Goal: Task Accomplishment & Management: Manage account settings

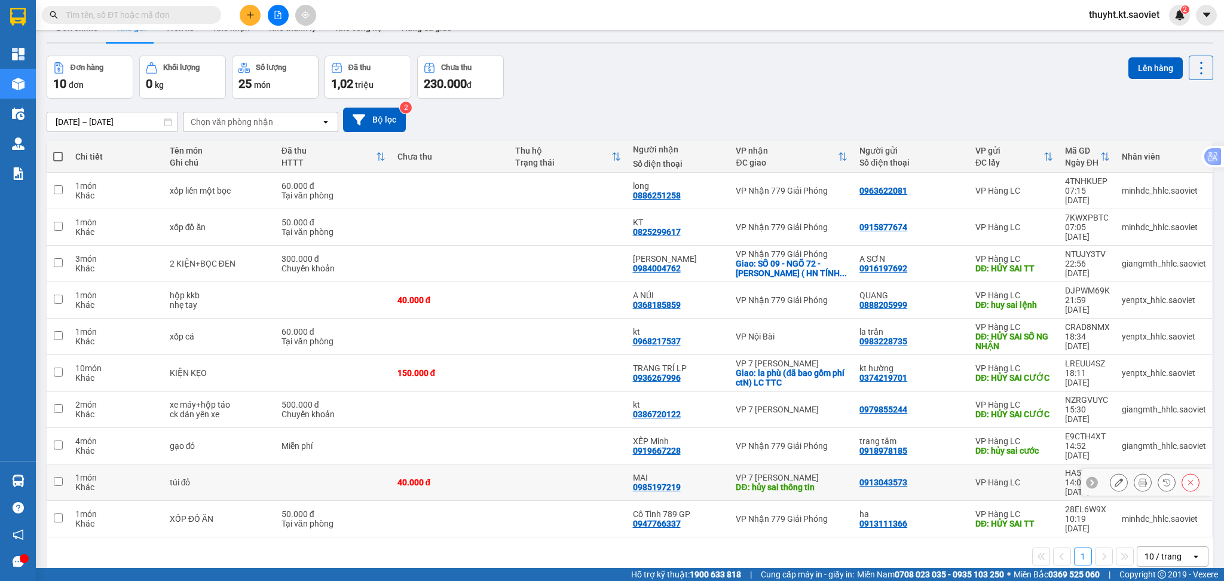
scroll to position [55, 0]
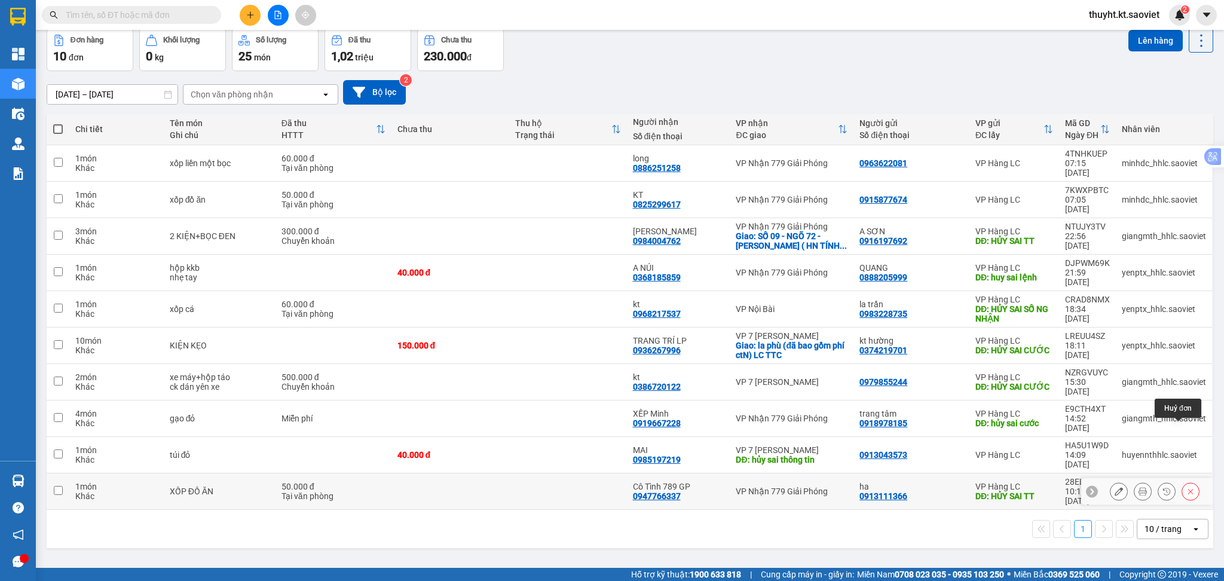
click at [1182, 481] on button at bounding box center [1190, 491] width 17 height 21
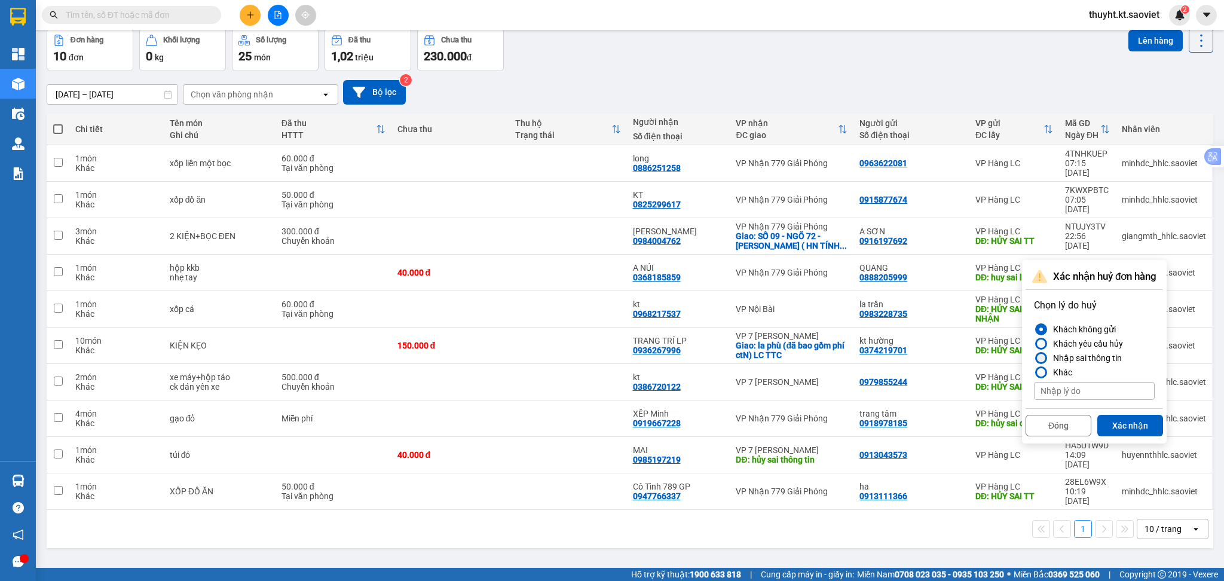
click at [1114, 363] on div "Nhập sai thông tin" at bounding box center [1084, 358] width 73 height 14
click at [1034, 358] on input "Nhập sai thông tin" at bounding box center [1034, 358] width 0 height 0
click at [1116, 417] on button "Xác nhận" at bounding box center [1130, 426] width 66 height 22
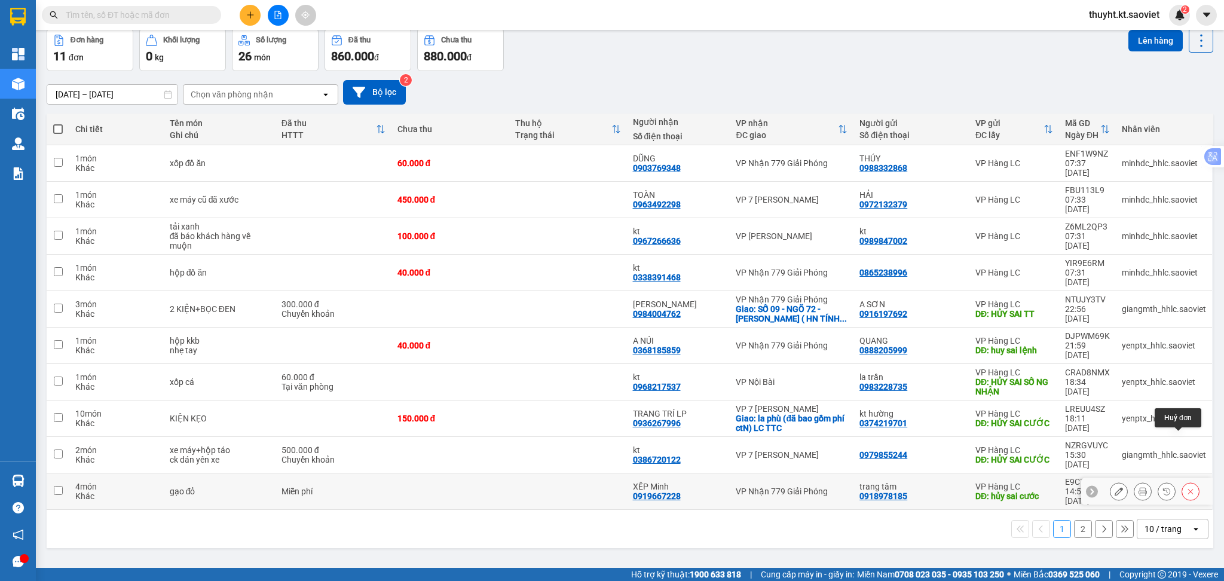
click at [1186, 487] on icon at bounding box center [1190, 491] width 8 height 8
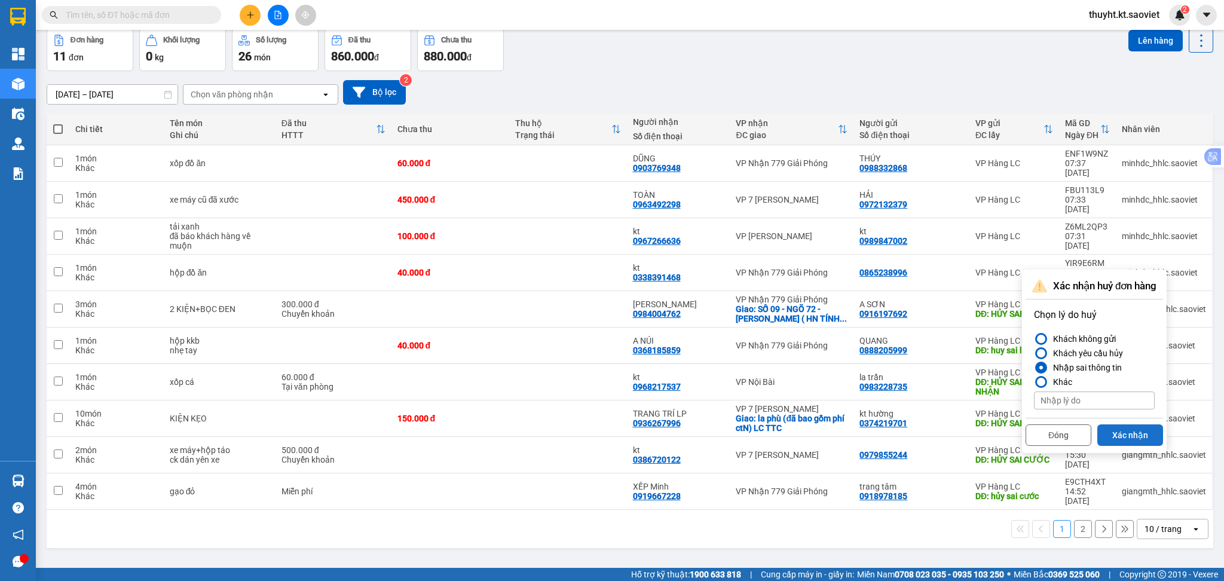
click at [1109, 429] on button "Xác nhận" at bounding box center [1130, 435] width 66 height 22
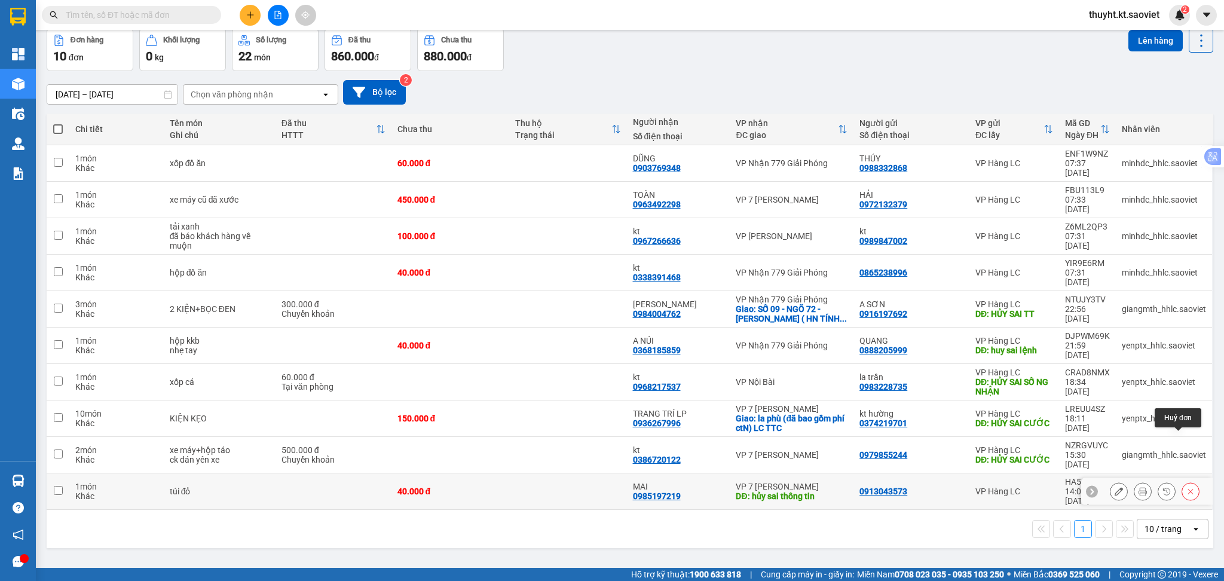
click at [1186, 487] on icon at bounding box center [1190, 491] width 8 height 8
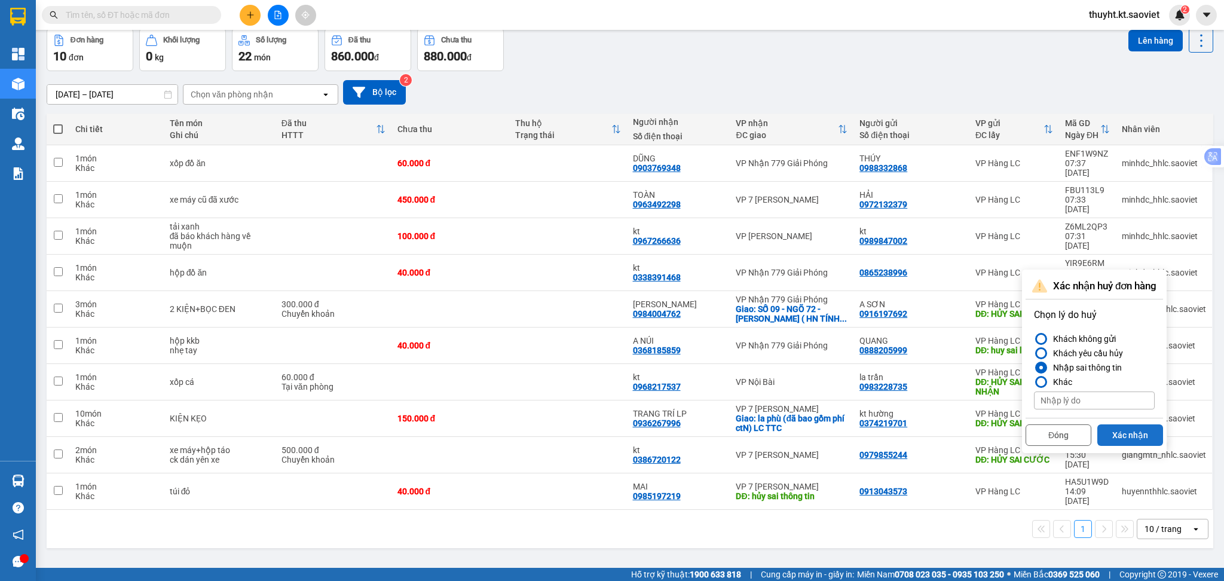
click at [1132, 434] on button "Xác nhận" at bounding box center [1130, 435] width 66 height 22
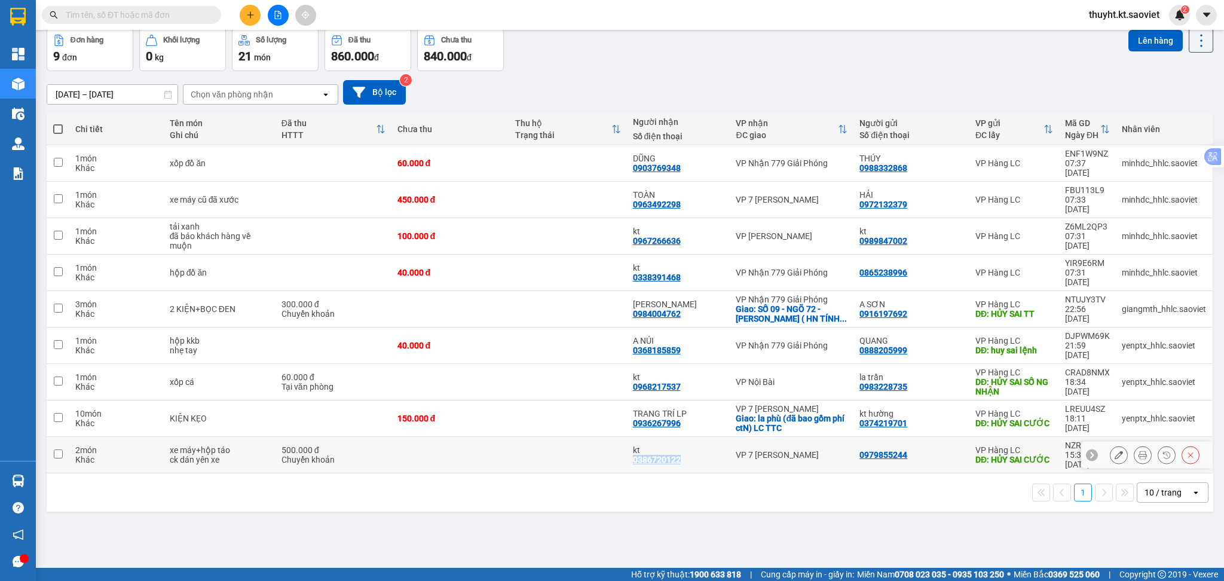
drag, startPoint x: 627, startPoint y: 417, endPoint x: 685, endPoint y: 418, distance: 58.0
click at [685, 445] on div "kt 0386720122" at bounding box center [678, 454] width 91 height 19
checkbox input "true"
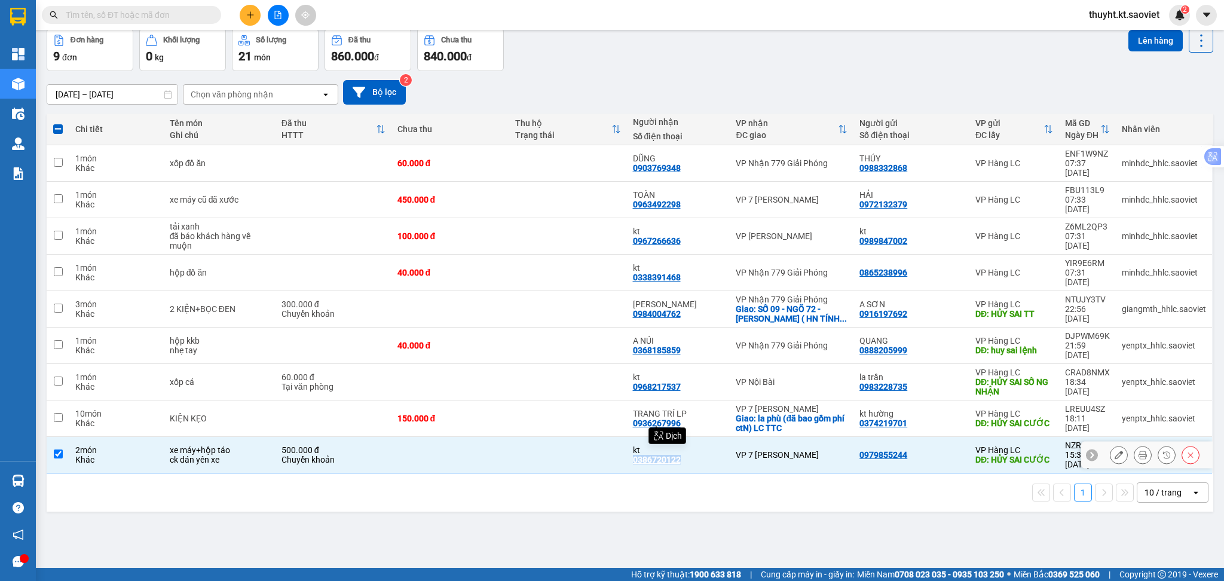
copy div "0386720122"
click at [114, 13] on input "text" at bounding box center [136, 14] width 141 height 13
paste input "0386720122"
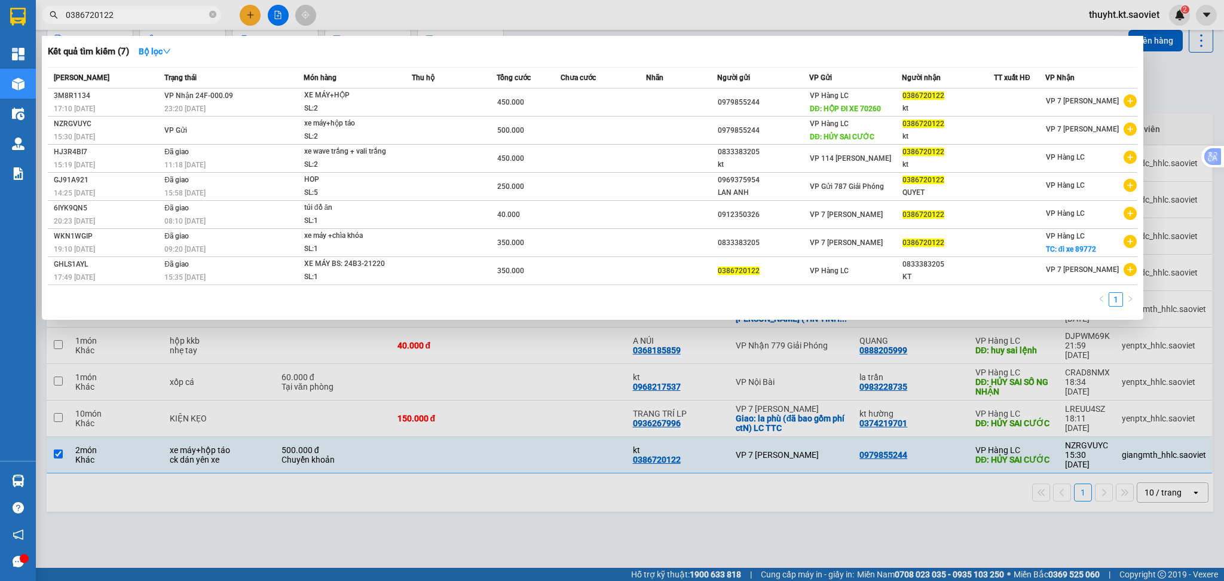
type input "0386720122"
click at [470, 502] on div at bounding box center [612, 290] width 1224 height 581
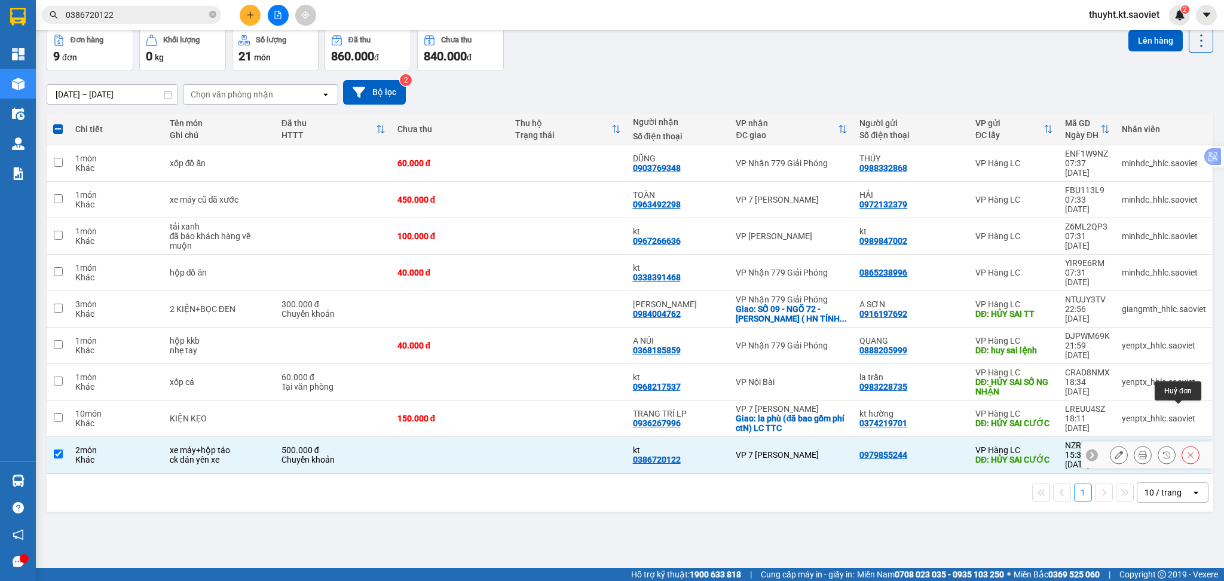
click at [1186, 450] on icon at bounding box center [1190, 454] width 8 height 8
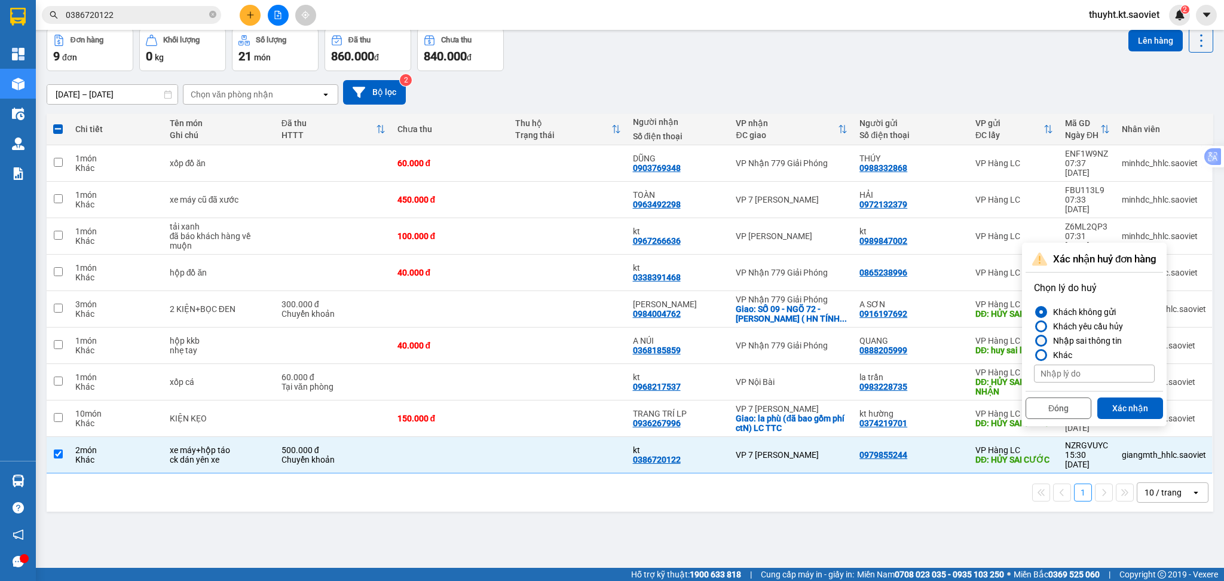
click at [1081, 338] on div "Nhập sai thông tin" at bounding box center [1084, 340] width 73 height 14
click at [1034, 341] on input "Nhập sai thông tin" at bounding box center [1034, 341] width 0 height 0
click at [1117, 410] on button "Xác nhận" at bounding box center [1130, 408] width 66 height 22
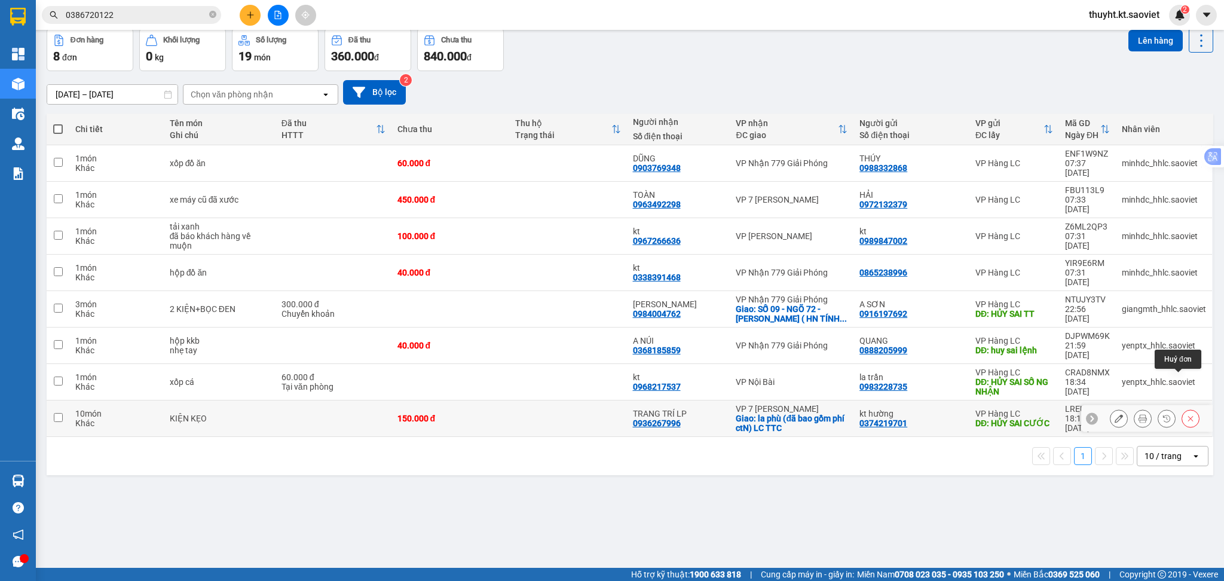
click at [1182, 408] on button at bounding box center [1190, 418] width 17 height 21
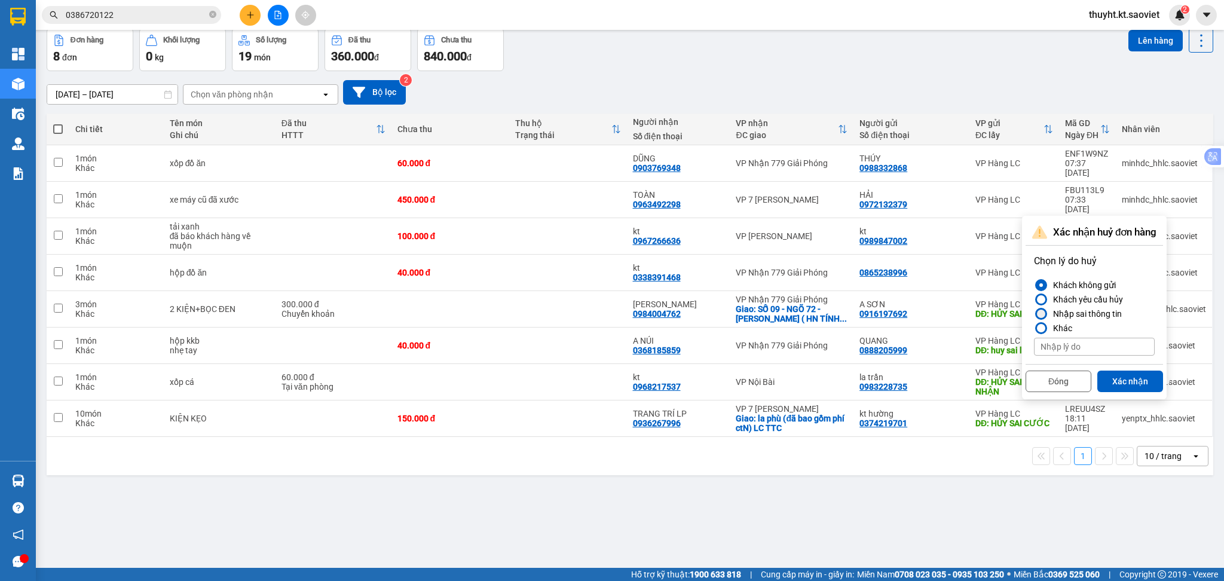
click at [1105, 316] on div "Nhập sai thông tin" at bounding box center [1084, 313] width 73 height 14
click at [1034, 314] on input "Nhập sai thông tin" at bounding box center [1034, 314] width 0 height 0
click at [1121, 384] on button "Xác nhận" at bounding box center [1130, 381] width 66 height 22
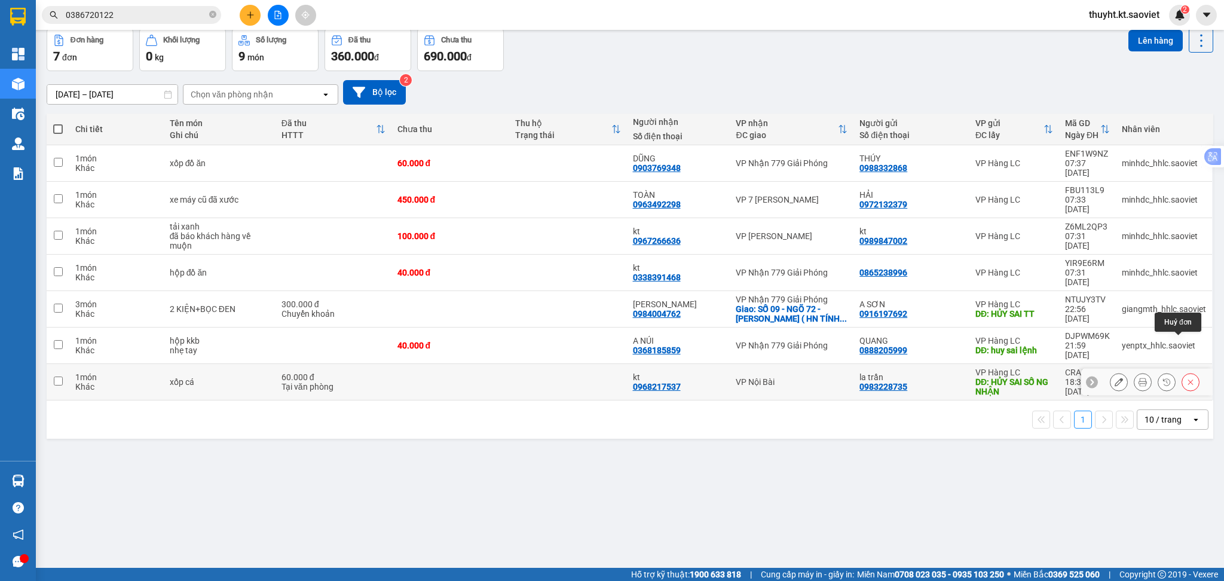
click at [1182, 372] on button at bounding box center [1190, 382] width 17 height 21
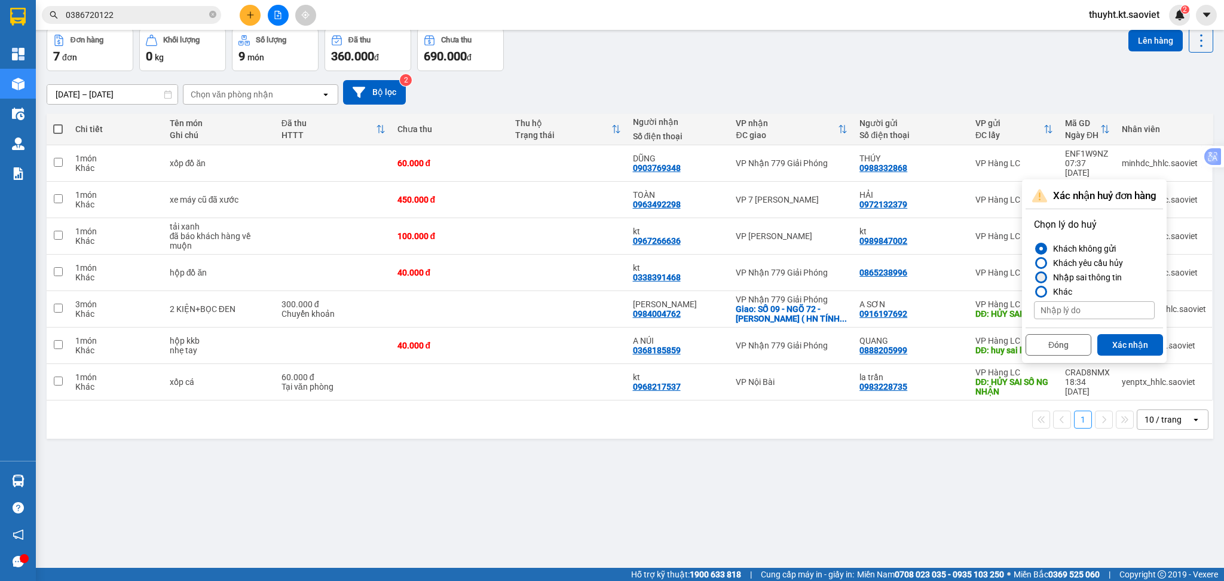
click at [1087, 274] on div "Nhập sai thông tin" at bounding box center [1084, 277] width 73 height 14
click at [1034, 277] on input "Nhập sai thông tin" at bounding box center [1034, 277] width 0 height 0
click at [1115, 350] on button "Xác nhận" at bounding box center [1130, 345] width 66 height 22
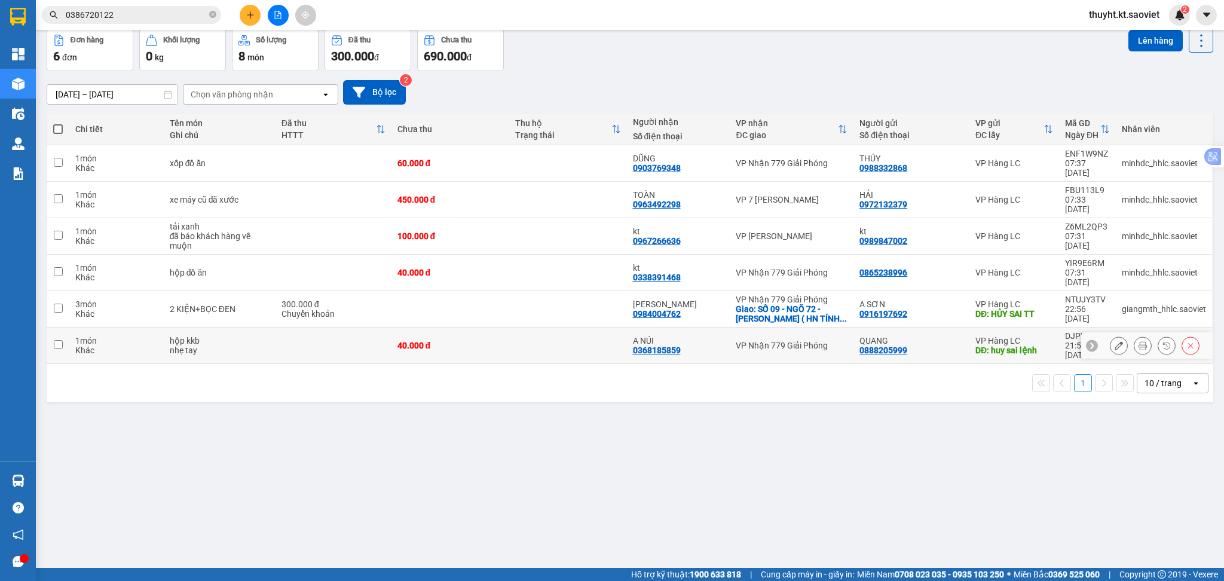
click at [1184, 335] on button at bounding box center [1190, 345] width 17 height 21
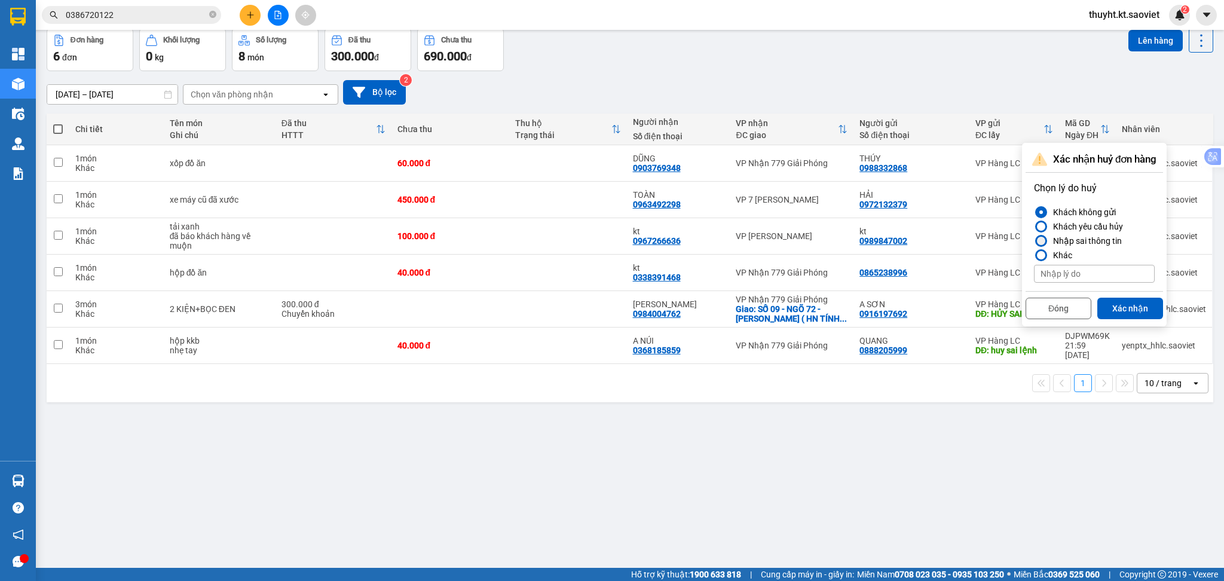
click at [1123, 244] on label "Nhập sai thông tin" at bounding box center [1094, 241] width 121 height 14
click at [1034, 241] on input "Nhập sai thông tin" at bounding box center [1034, 241] width 0 height 0
click at [1119, 308] on button "Xác nhận" at bounding box center [1130, 309] width 66 height 22
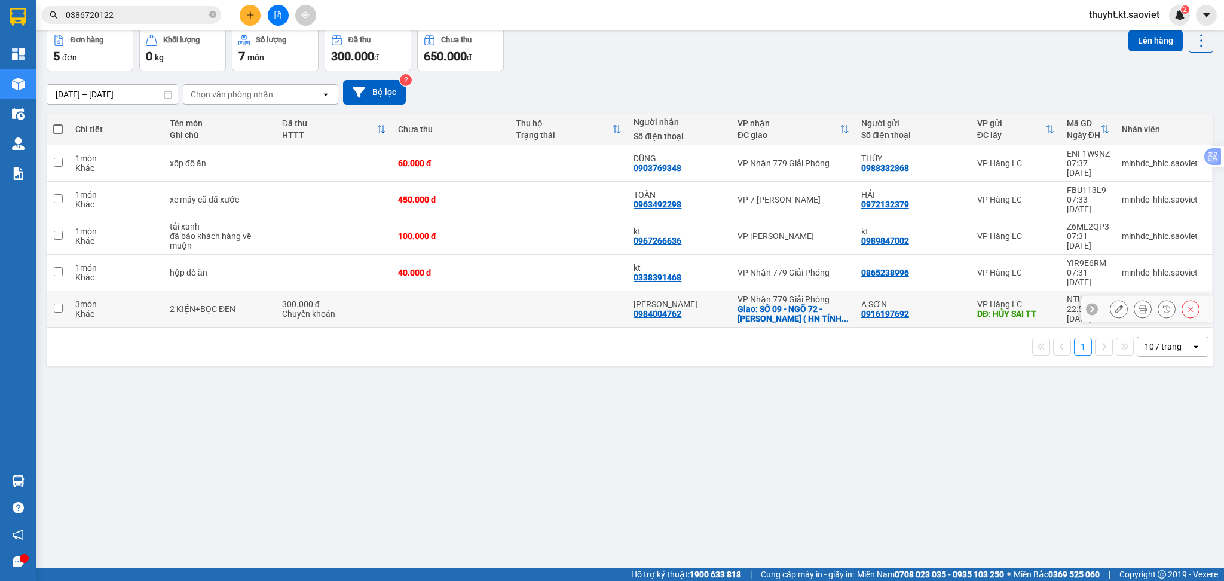
click at [1168, 300] on div at bounding box center [1154, 309] width 90 height 18
click at [1186, 305] on icon at bounding box center [1190, 309] width 8 height 8
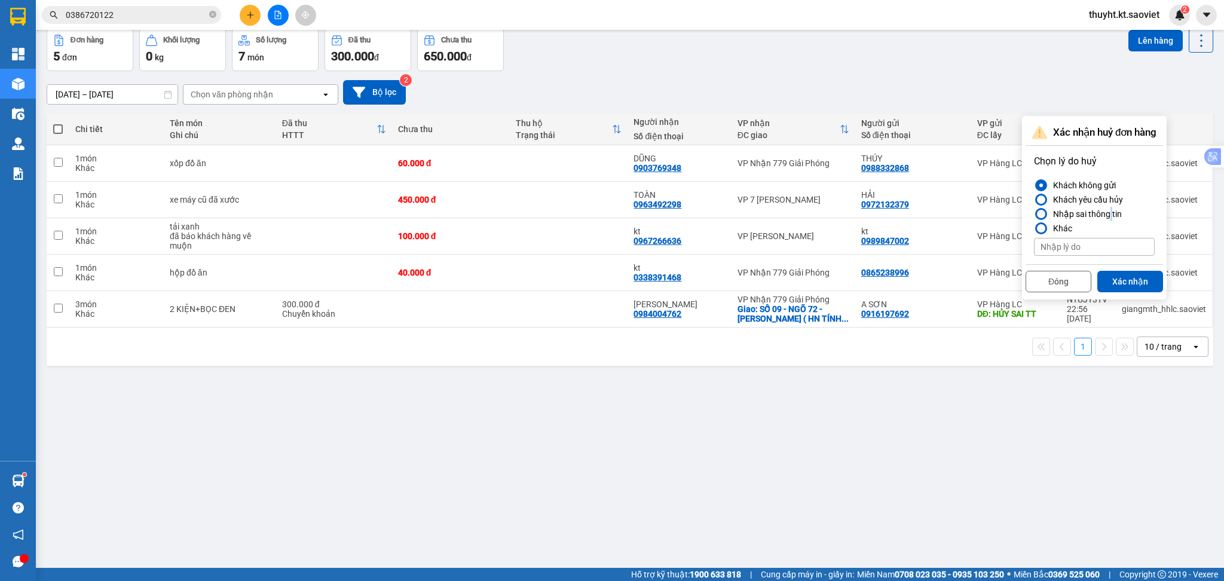
click at [1109, 215] on div "Nhập sai thông tin" at bounding box center [1084, 214] width 73 height 14
click at [1077, 209] on div "Nhập sai thông tin" at bounding box center [1084, 214] width 73 height 14
click at [1034, 214] on input "Nhập sai thông tin" at bounding box center [1034, 214] width 0 height 0
click at [1108, 278] on button "Xác nhận" at bounding box center [1130, 282] width 66 height 22
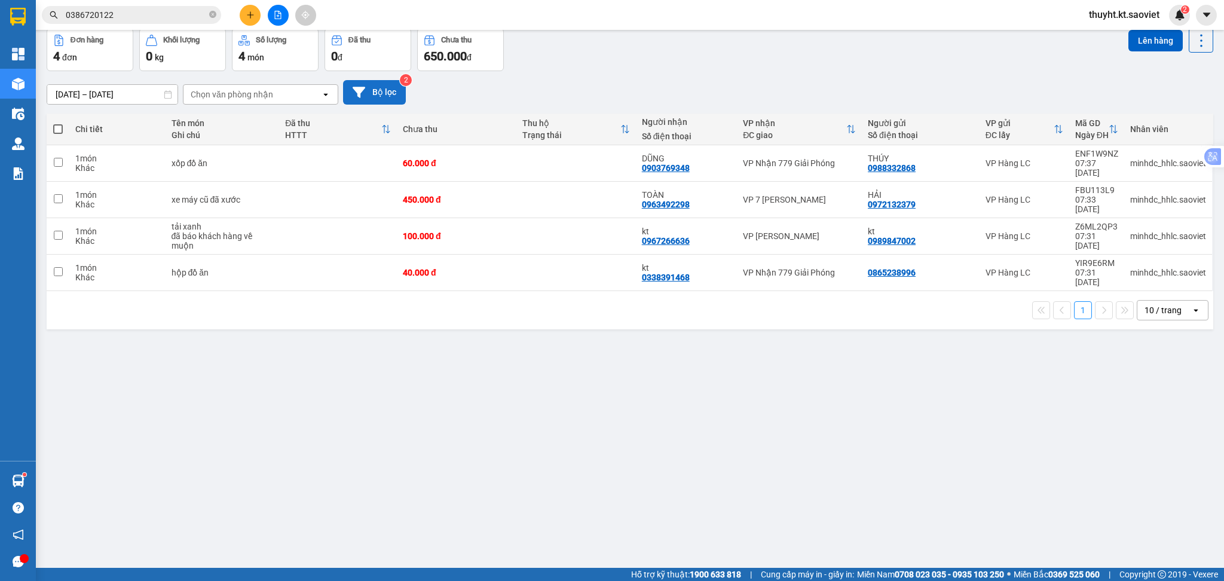
click at [378, 100] on button "Bộ lọc" at bounding box center [374, 92] width 63 height 24
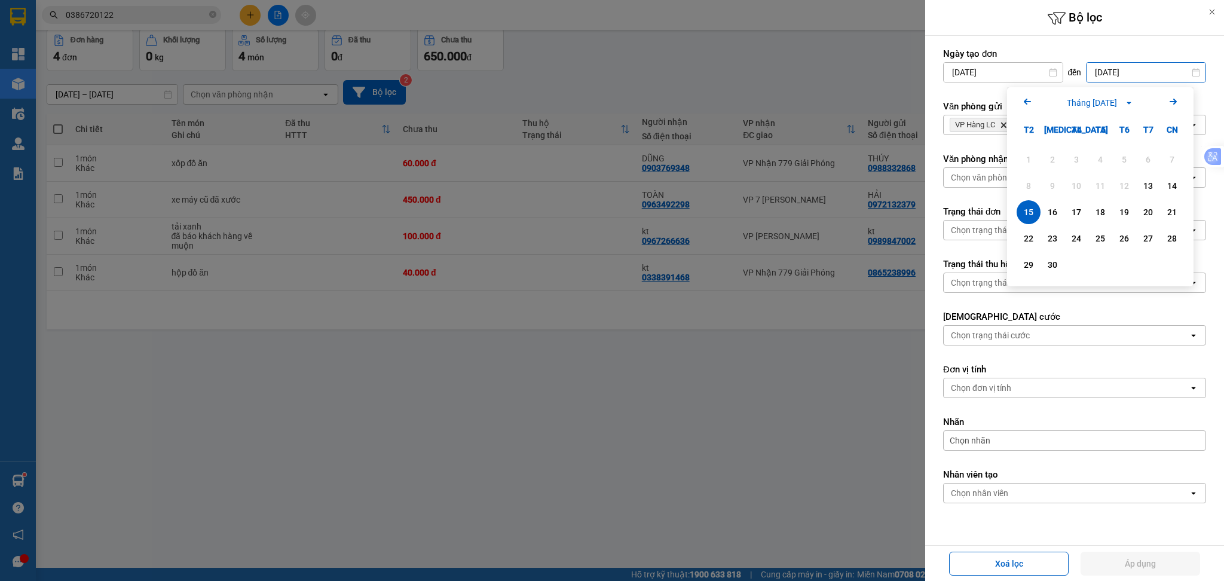
click at [1090, 79] on input "[DATE]" at bounding box center [1145, 72] width 119 height 19
drag, startPoint x: 1173, startPoint y: 186, endPoint x: 1162, endPoint y: 174, distance: 16.5
click at [1173, 186] on div "14" at bounding box center [1171, 186] width 17 height 14
type input "[DATE]"
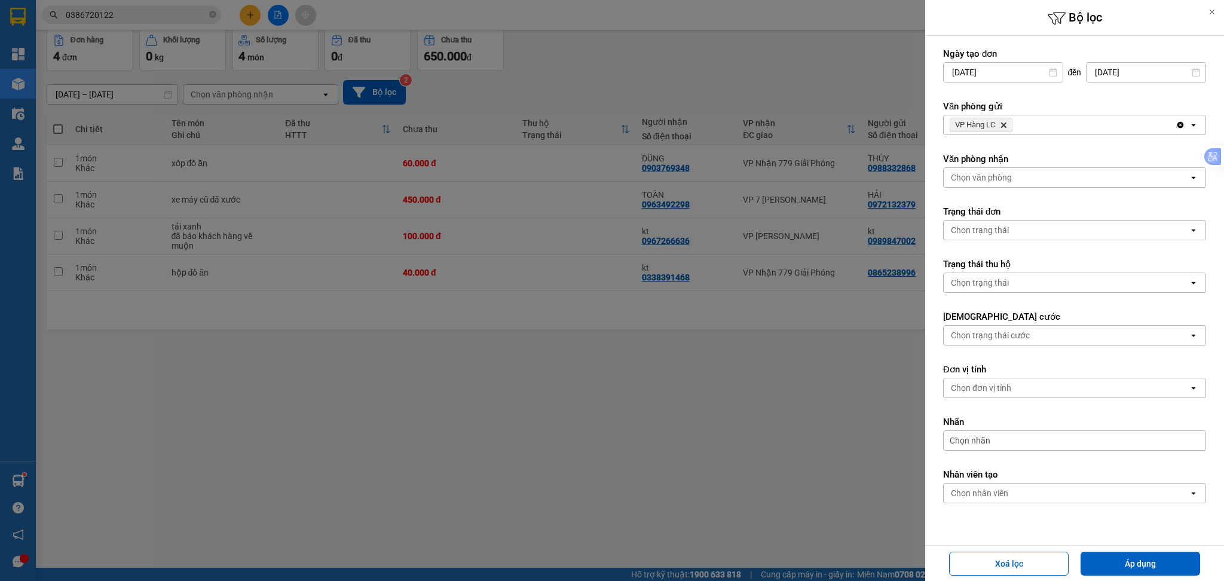
click at [1084, 123] on div "VP Hàng LC Delete" at bounding box center [1059, 124] width 232 height 19
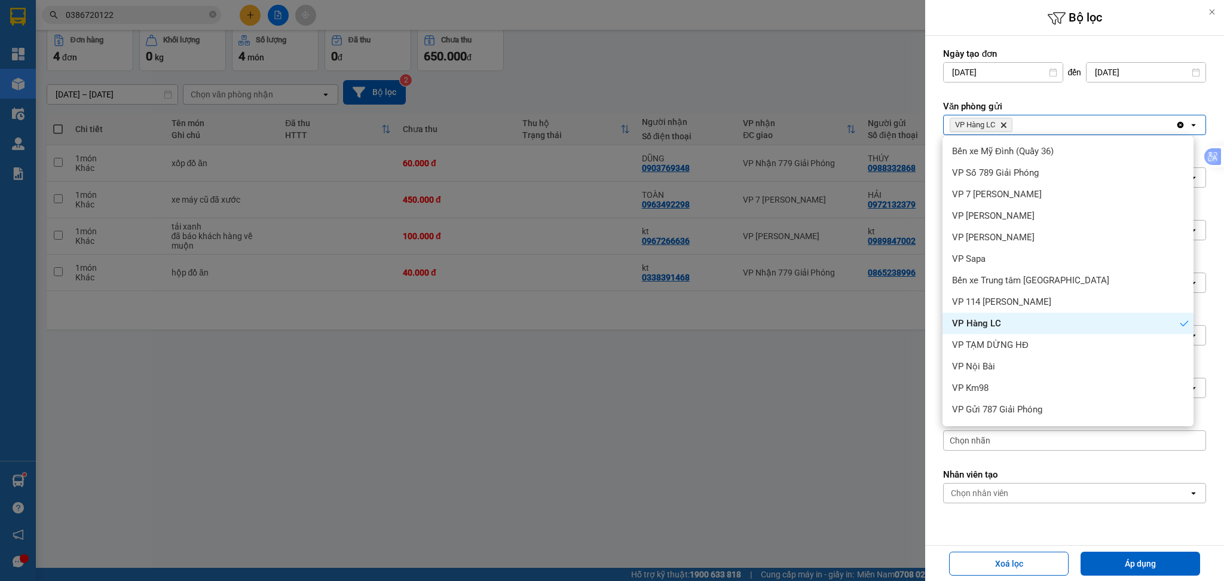
click at [1084, 123] on div "VP Hàng LC Delete" at bounding box center [1059, 124] width 232 height 19
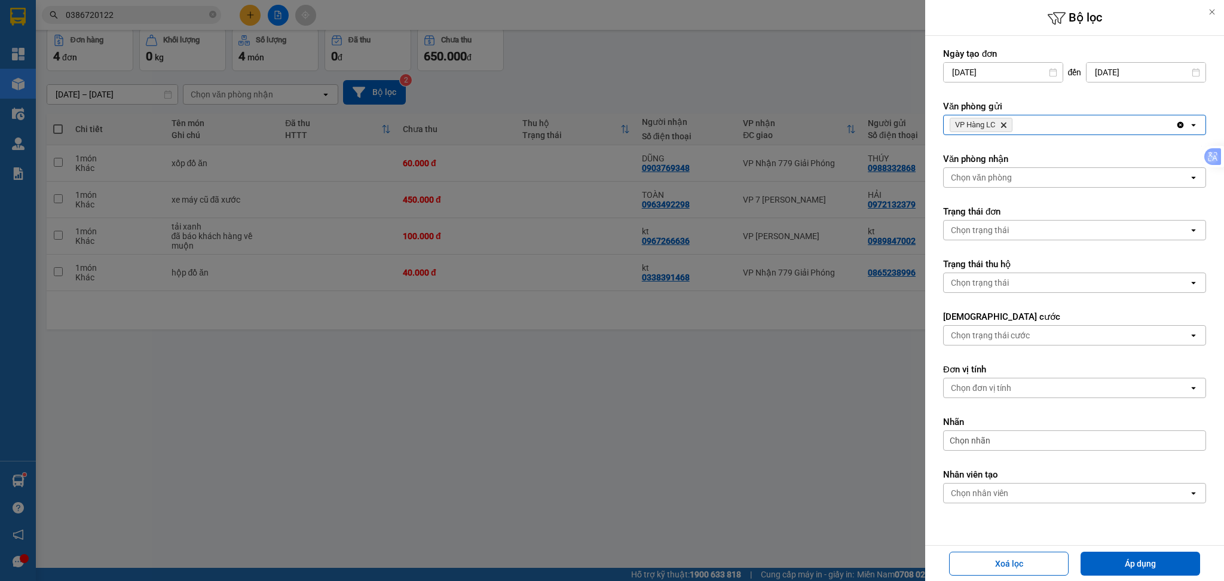
click at [1058, 128] on div "VP Hàng LC Delete" at bounding box center [1059, 124] width 232 height 19
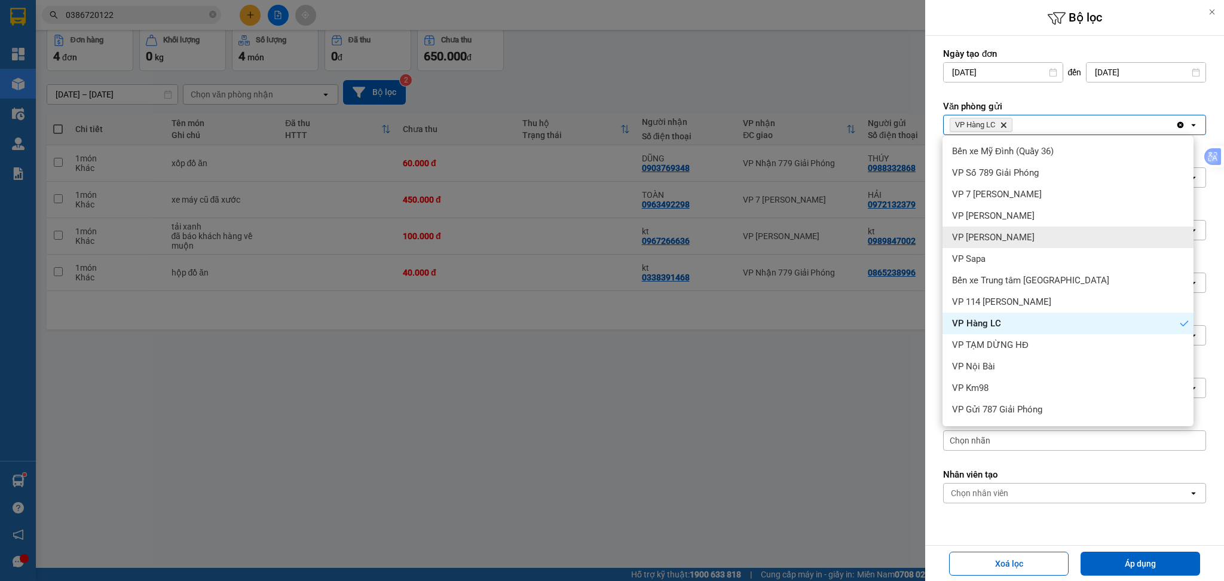
click at [1033, 229] on div "VP [PERSON_NAME]" at bounding box center [1067, 237] width 251 height 22
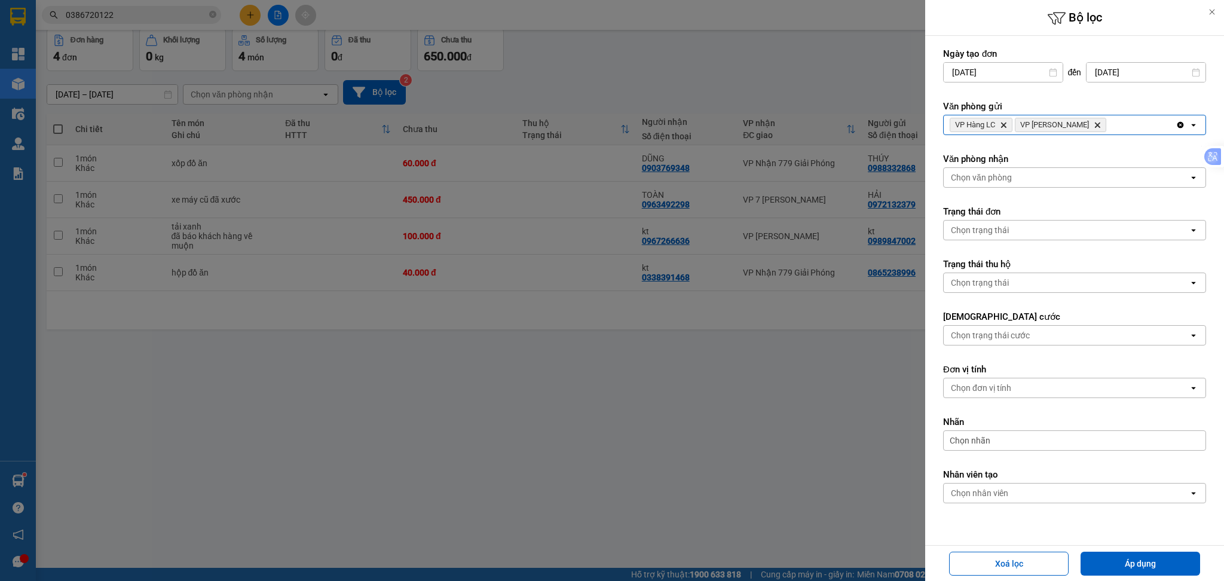
click at [1090, 122] on div "VP Hàng LC Delete VP Bảo Hà Delete" at bounding box center [1059, 124] width 232 height 19
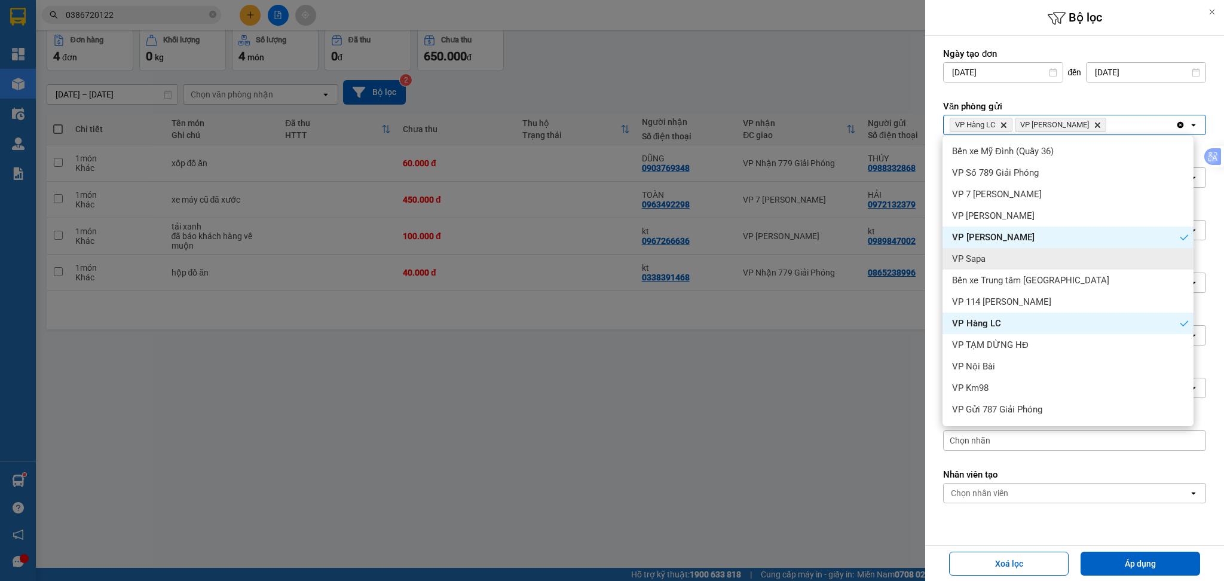
click at [1038, 258] on div "VP Sapa" at bounding box center [1067, 259] width 251 height 22
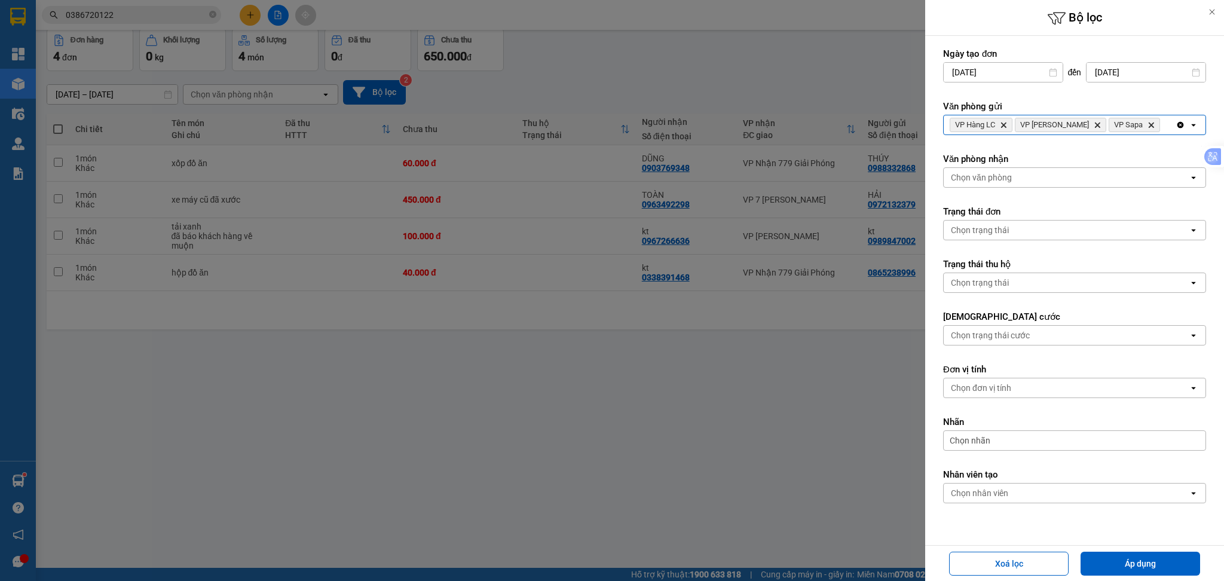
click at [1124, 132] on div "VP Hàng LC Delete VP [PERSON_NAME] Delete VP Sapa Delete" at bounding box center [1059, 124] width 232 height 19
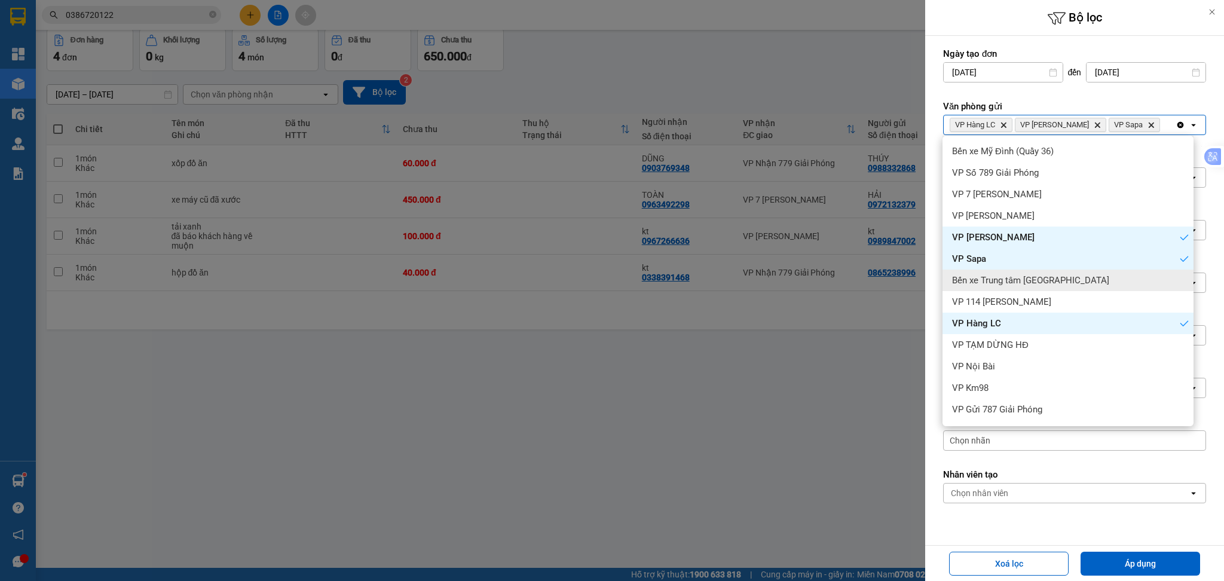
click at [1069, 285] on div "Bến xe Trung tâm [GEOGRAPHIC_DATA]" at bounding box center [1067, 280] width 251 height 22
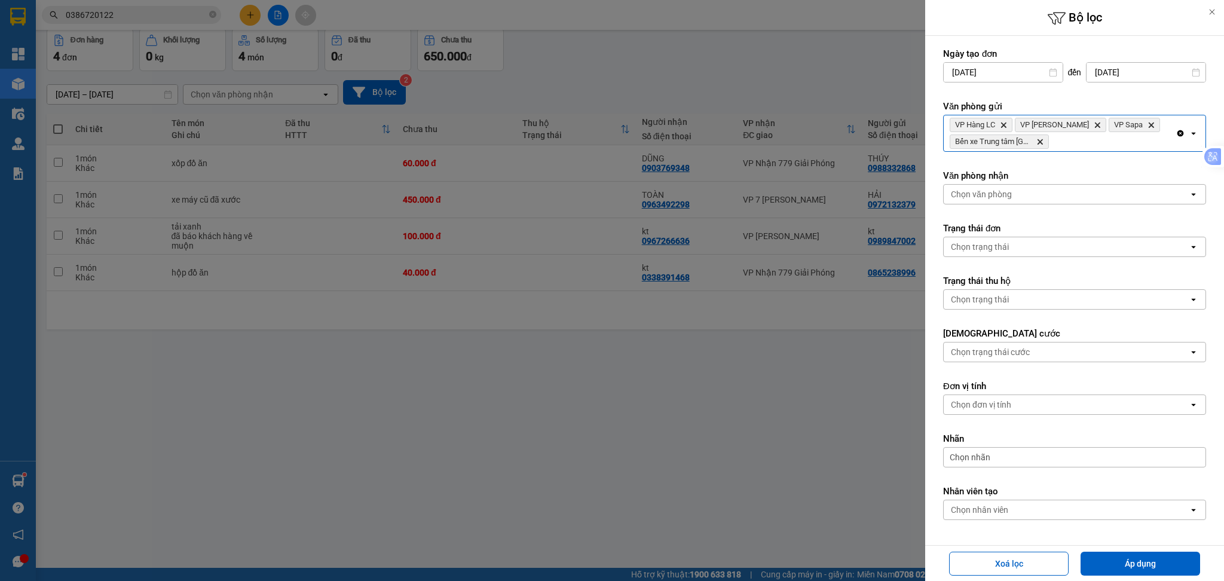
click at [1098, 140] on div "VP Hàng LC Delete VP Bảo Hà Delete VP Sapa Delete Bến xe Trung tâm [GEOGRAPHIC_…" at bounding box center [1059, 133] width 232 height 36
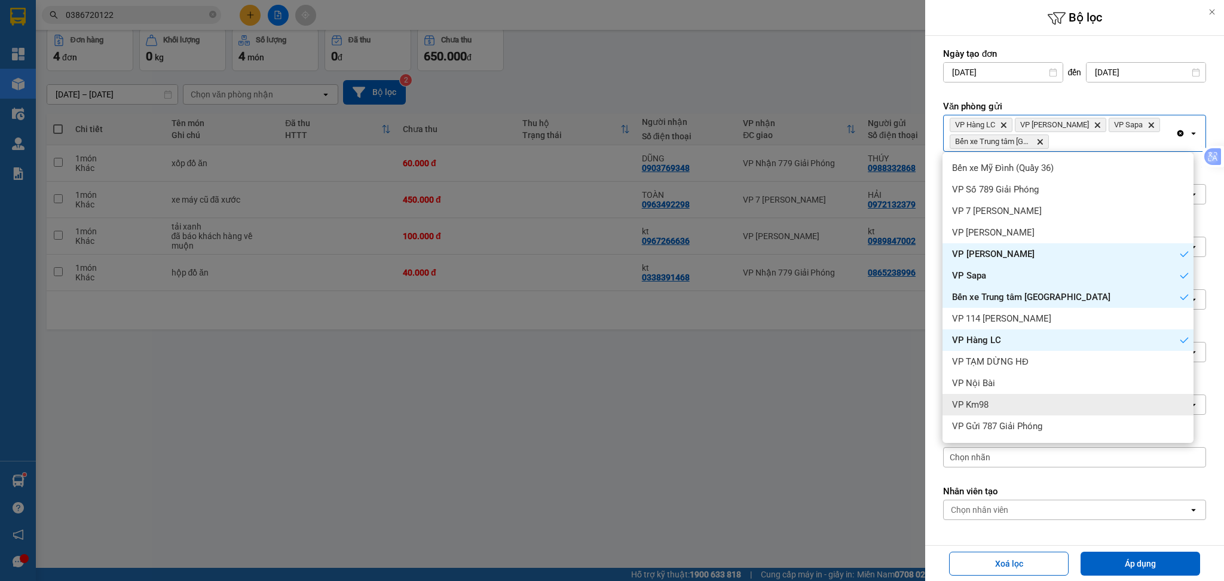
click at [1024, 411] on div "VP Km98" at bounding box center [1067, 405] width 251 height 22
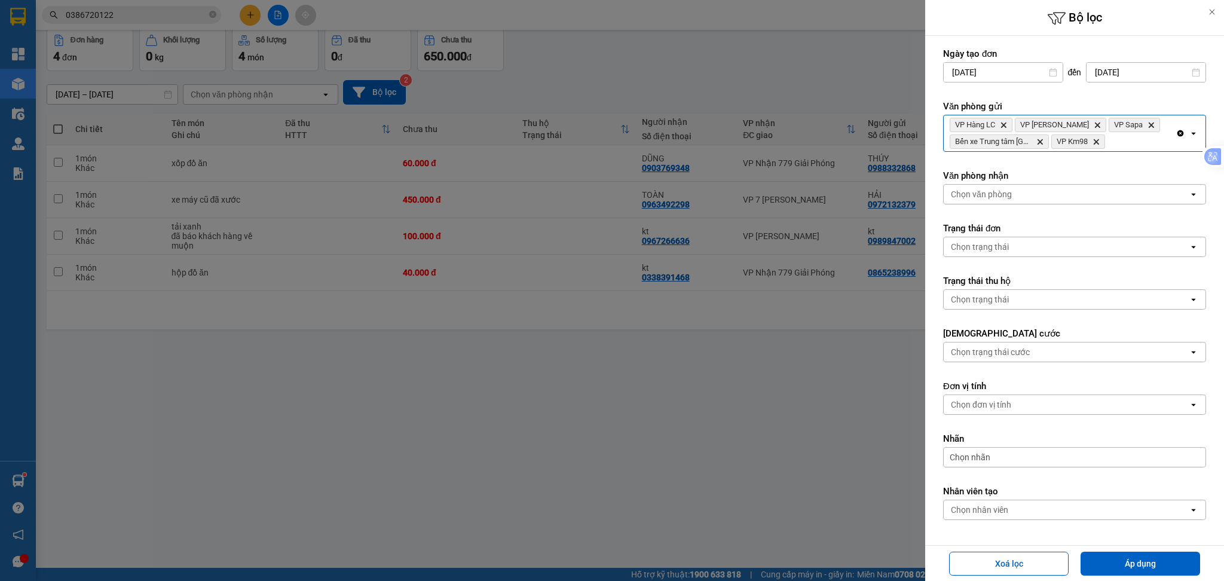
click at [1122, 149] on div "VP Hàng LC Delete VP Bảo Hà Delete VP Sapa Delete Bến xe Trung tâm Lào Cai Dele…" at bounding box center [1059, 133] width 232 height 36
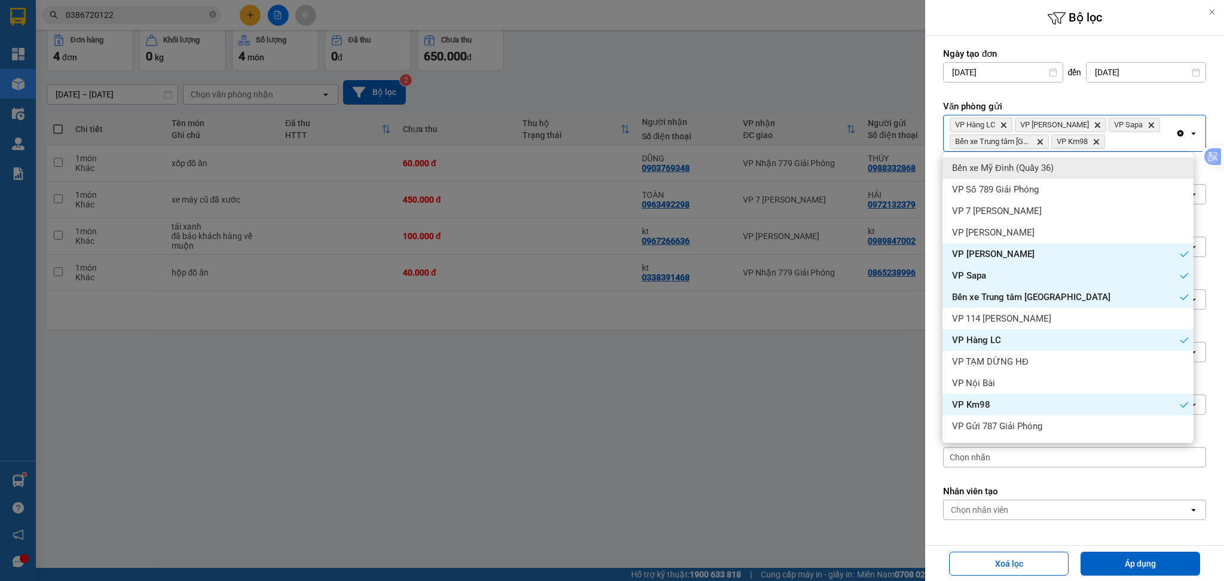
scroll to position [41, 0]
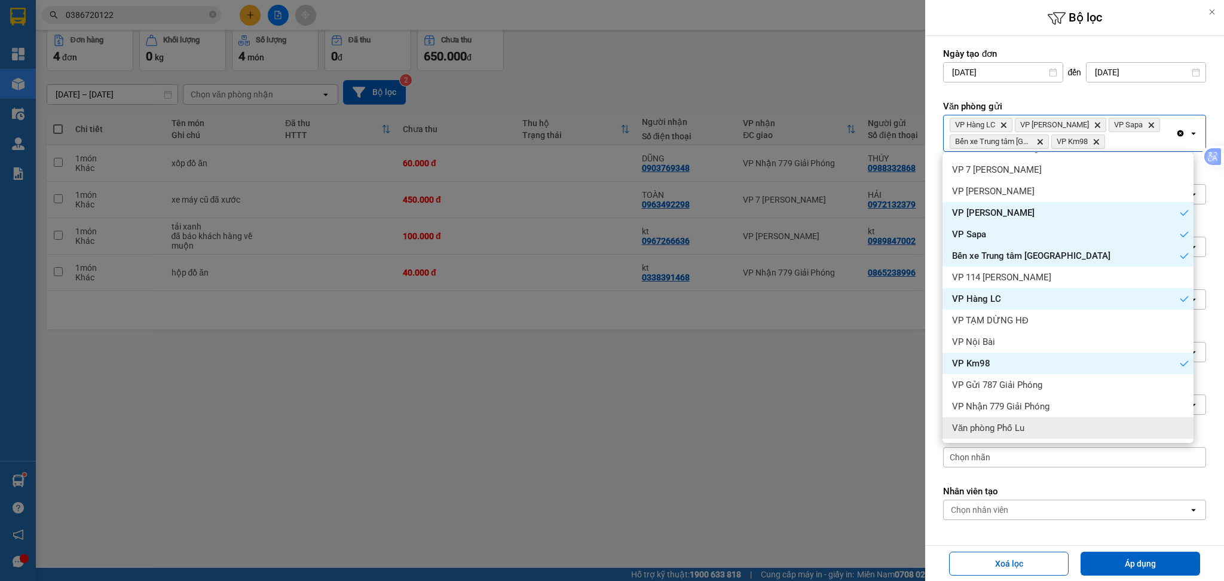
click at [1086, 421] on div "Văn phòng Phố Lu" at bounding box center [1067, 428] width 251 height 22
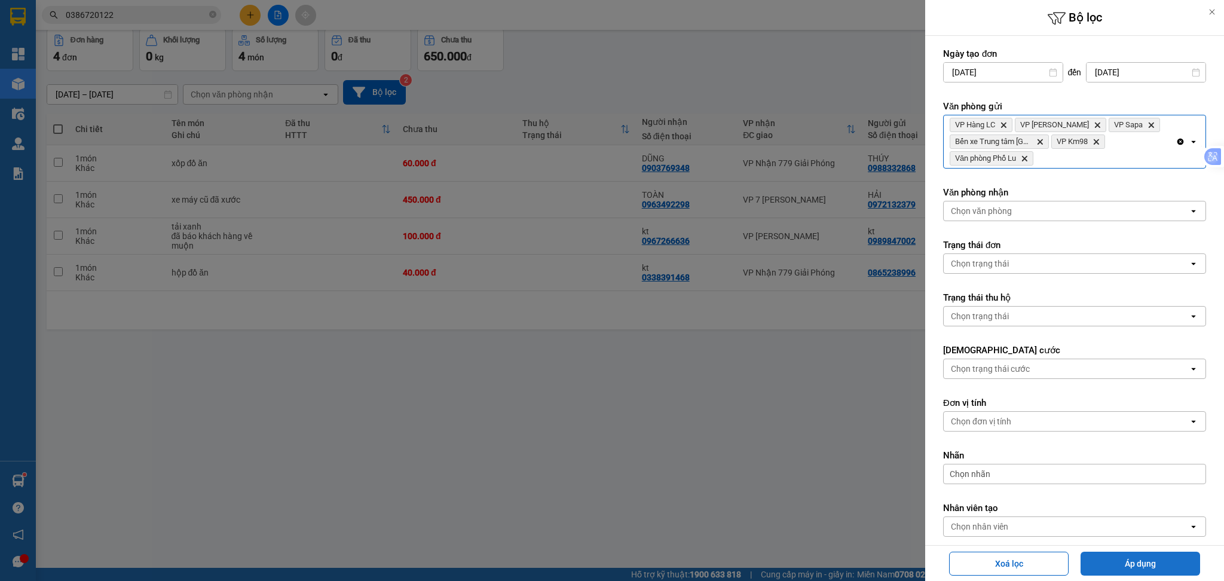
click at [1114, 563] on button "Áp dụng" at bounding box center [1139, 563] width 119 height 24
type input "[DATE] – [DATE]"
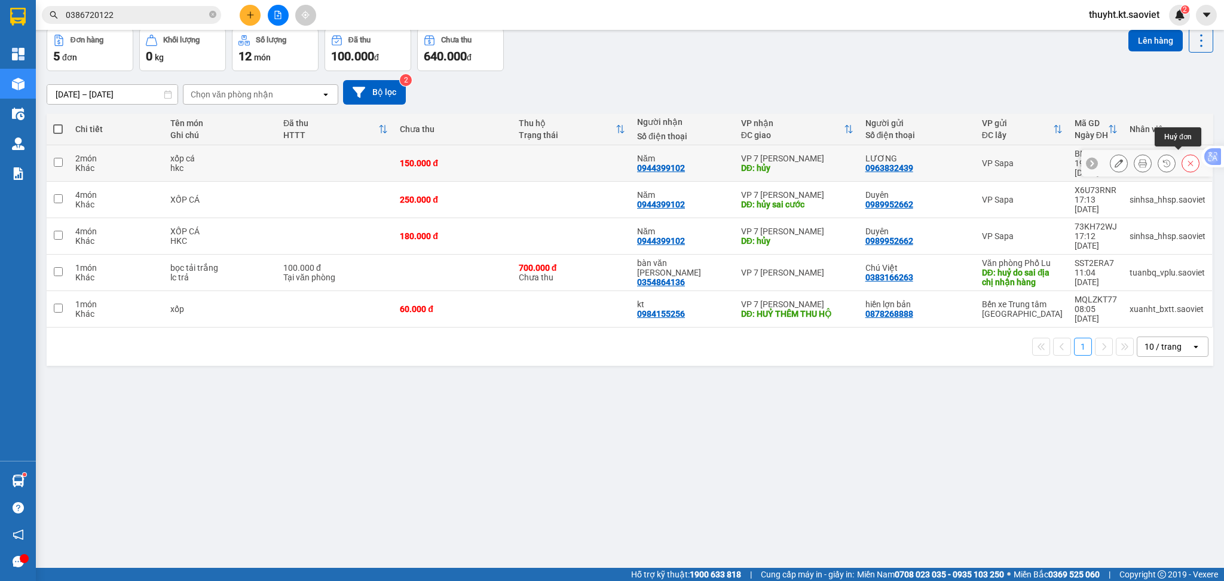
click at [1182, 161] on button at bounding box center [1190, 163] width 17 height 21
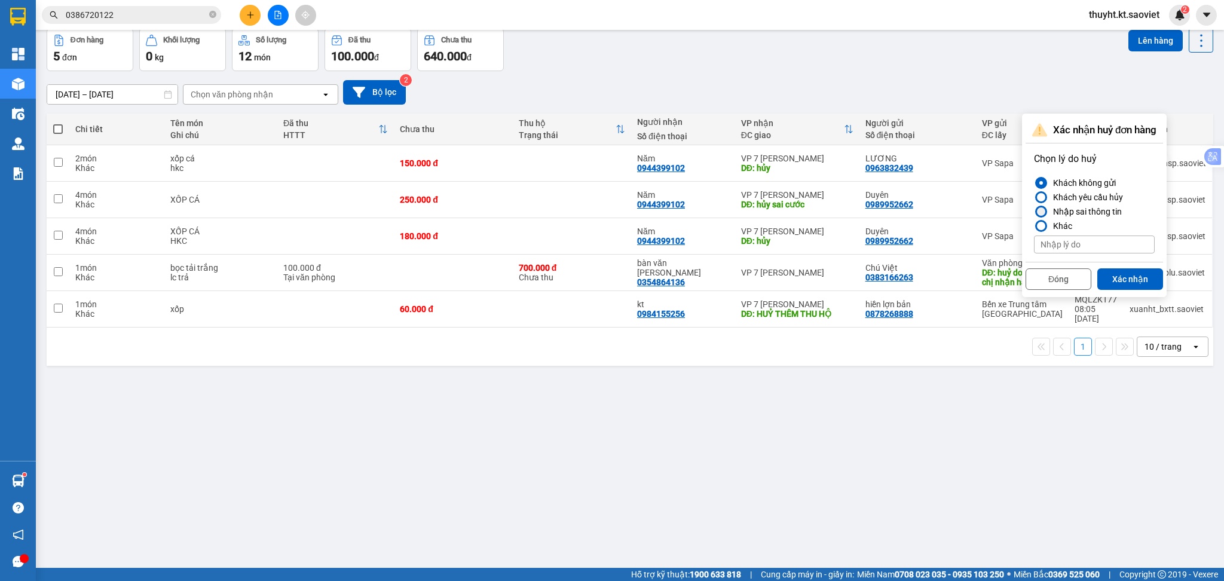
click at [1060, 213] on div "Nhập sai thông tin" at bounding box center [1084, 211] width 73 height 14
click at [1034, 211] on input "Nhập sai thông tin" at bounding box center [1034, 211] width 0 height 0
click at [1117, 272] on button "Xác nhận" at bounding box center [1130, 279] width 66 height 22
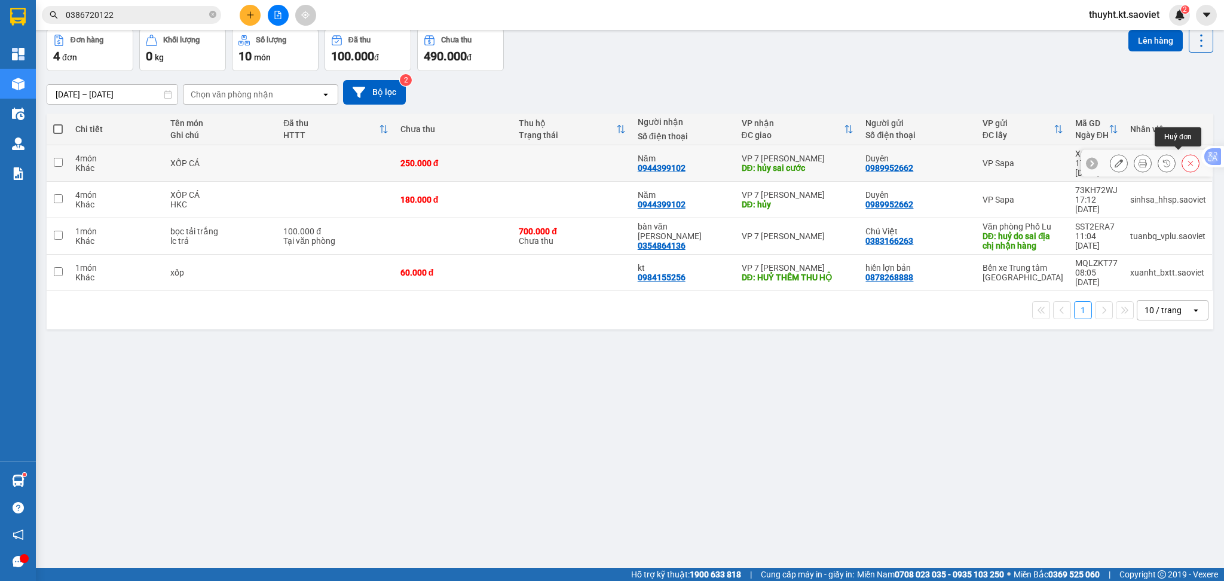
click at [1186, 160] on icon at bounding box center [1190, 163] width 8 height 8
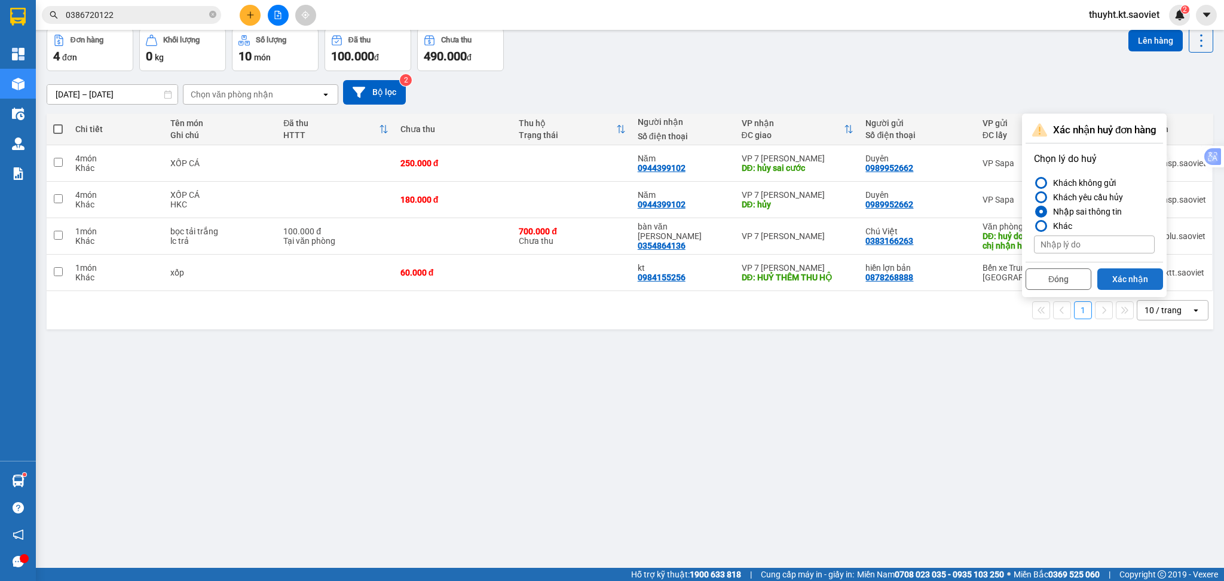
click at [1114, 272] on button "Xác nhận" at bounding box center [1130, 279] width 66 height 22
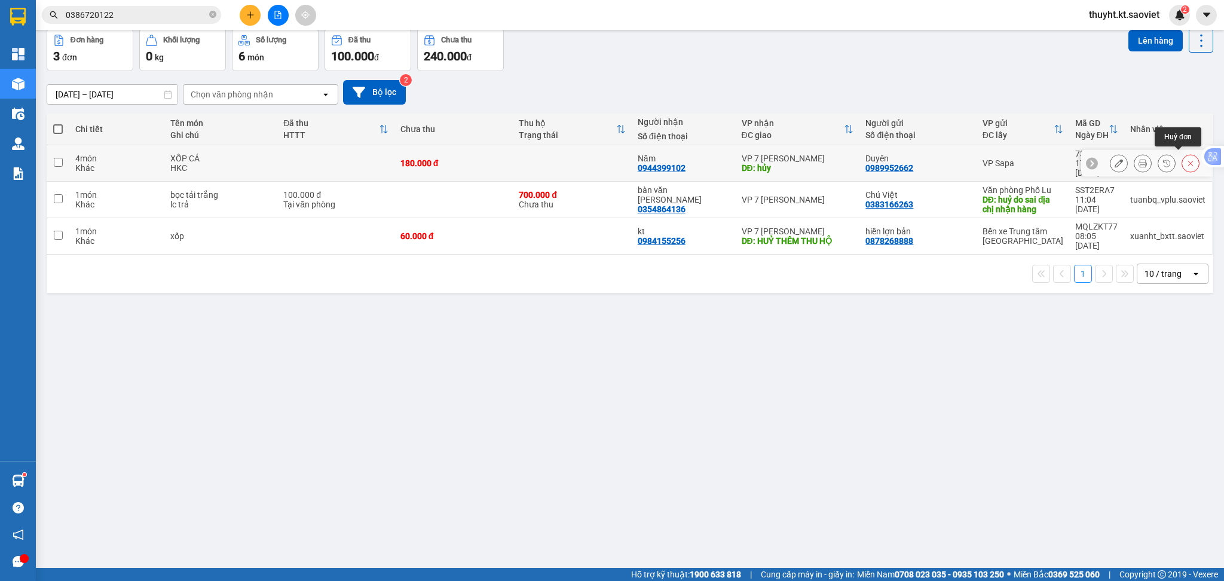
click at [1182, 158] on button at bounding box center [1190, 163] width 17 height 21
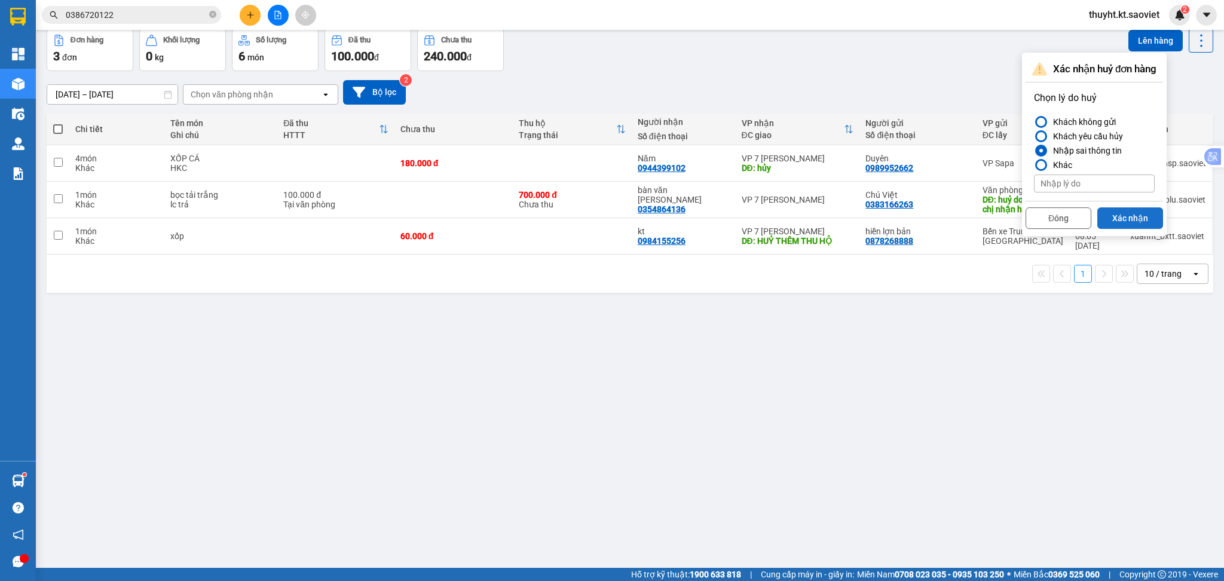
click at [1134, 219] on button "Xác nhận" at bounding box center [1130, 218] width 66 height 22
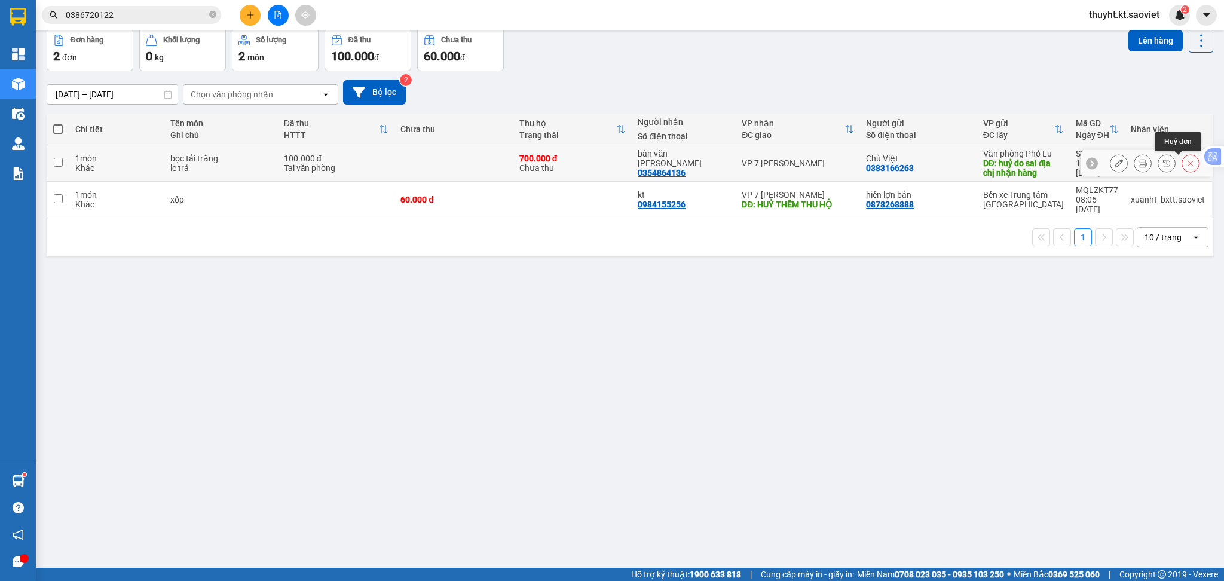
click at [1186, 160] on icon at bounding box center [1190, 163] width 8 height 8
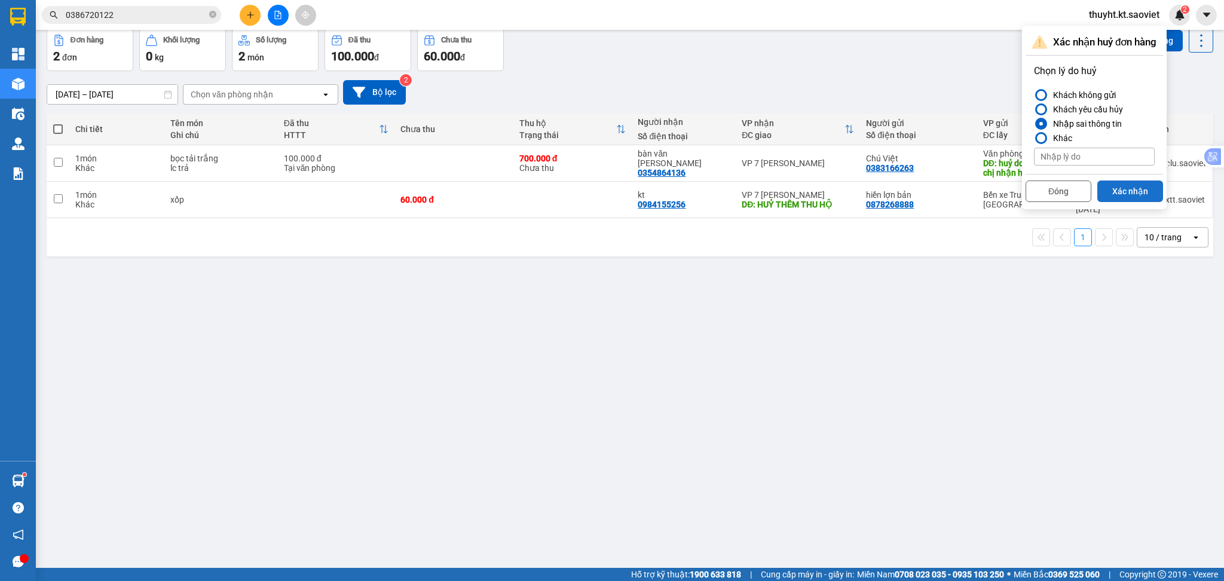
click at [1113, 182] on button "Xác nhận" at bounding box center [1130, 191] width 66 height 22
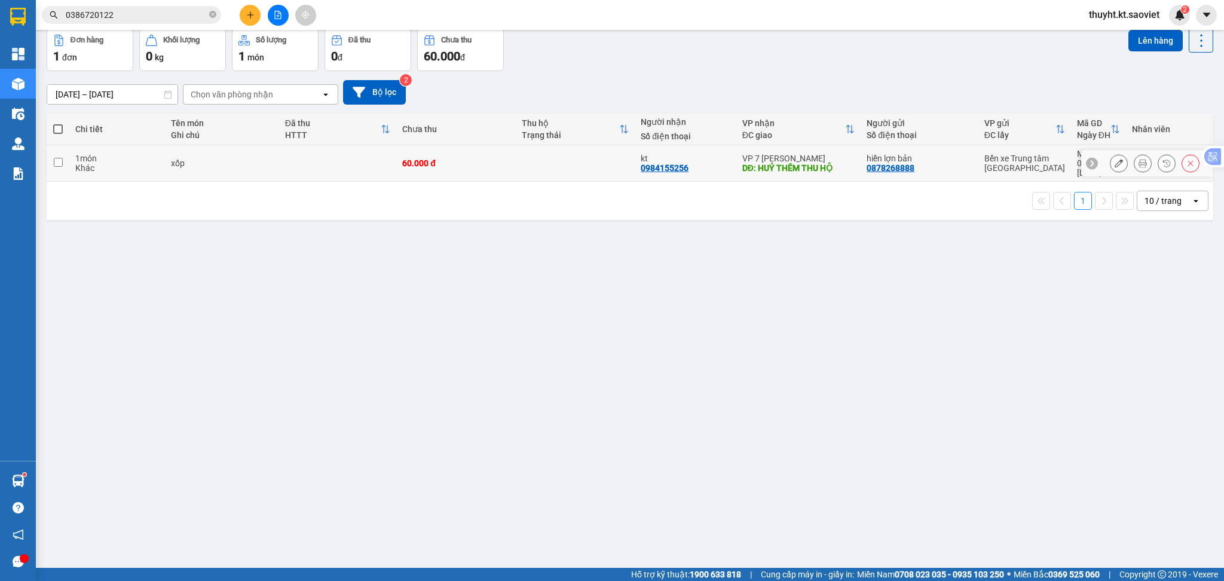
click at [1182, 158] on button at bounding box center [1190, 163] width 17 height 21
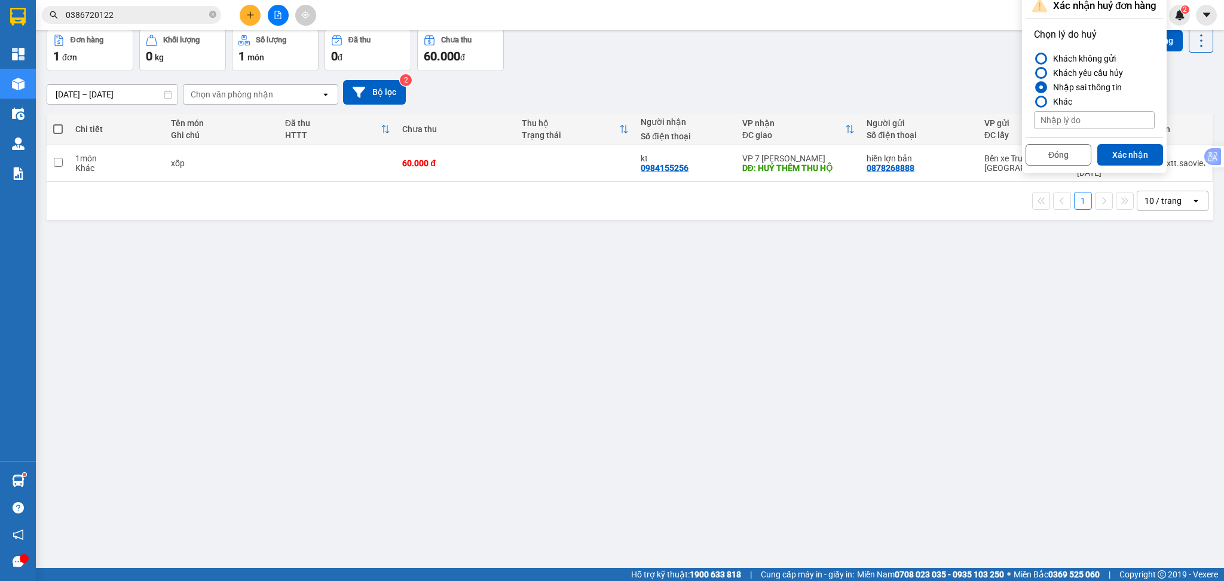
click at [1117, 157] on button "Xác nhận" at bounding box center [1130, 155] width 66 height 22
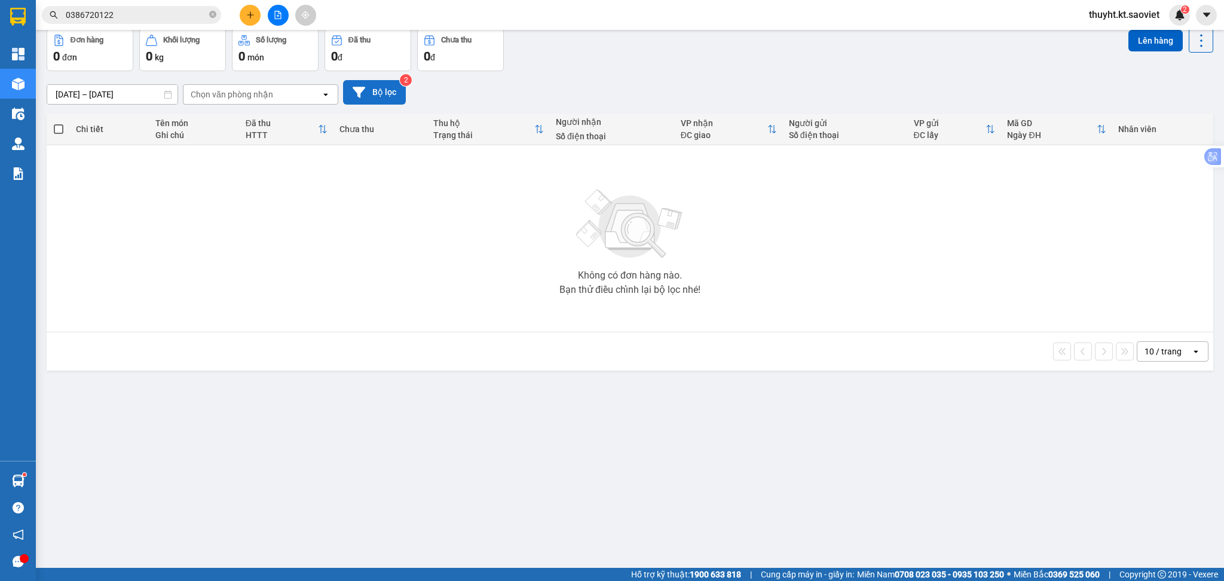
click at [390, 91] on button "Bộ lọc" at bounding box center [374, 92] width 63 height 24
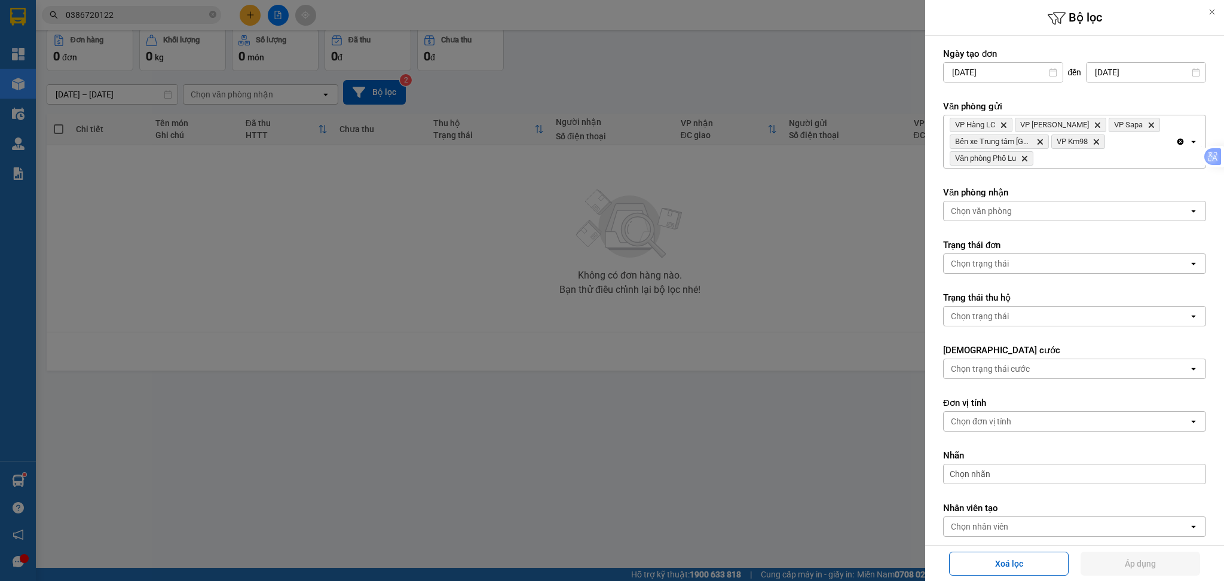
click at [1079, 156] on div "VP Hàng LC Delete VP Bảo Hà Delete VP Sapa Delete Bến xe Trung tâm Lào Cai Dele…" at bounding box center [1059, 141] width 232 height 53
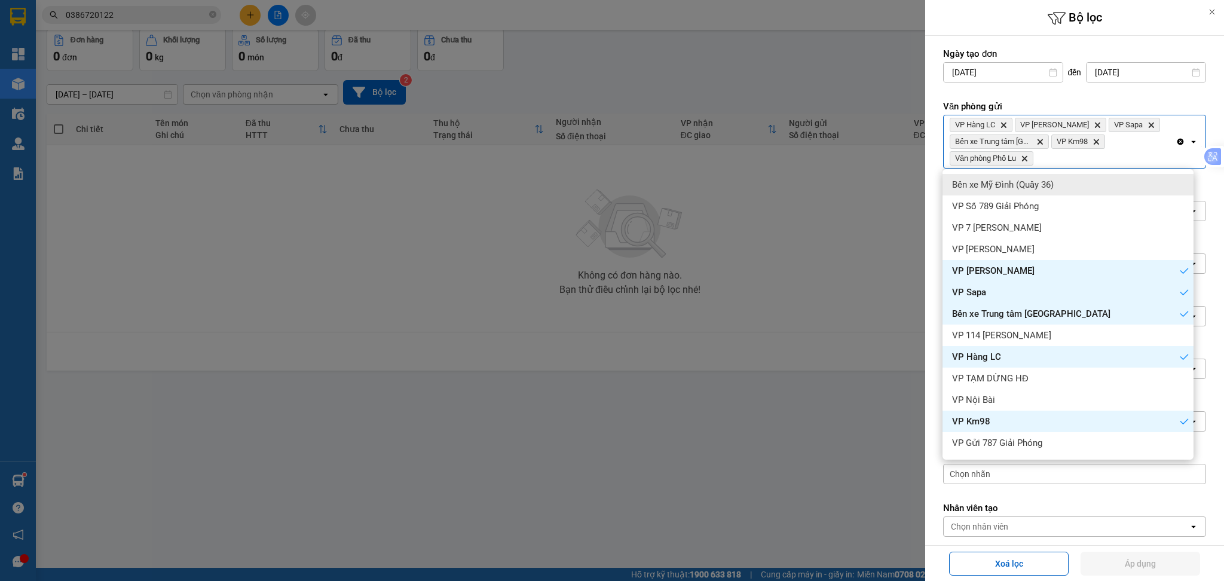
click at [1077, 176] on div "Bến xe Mỹ Đình (Quầy 36)" at bounding box center [1067, 185] width 251 height 22
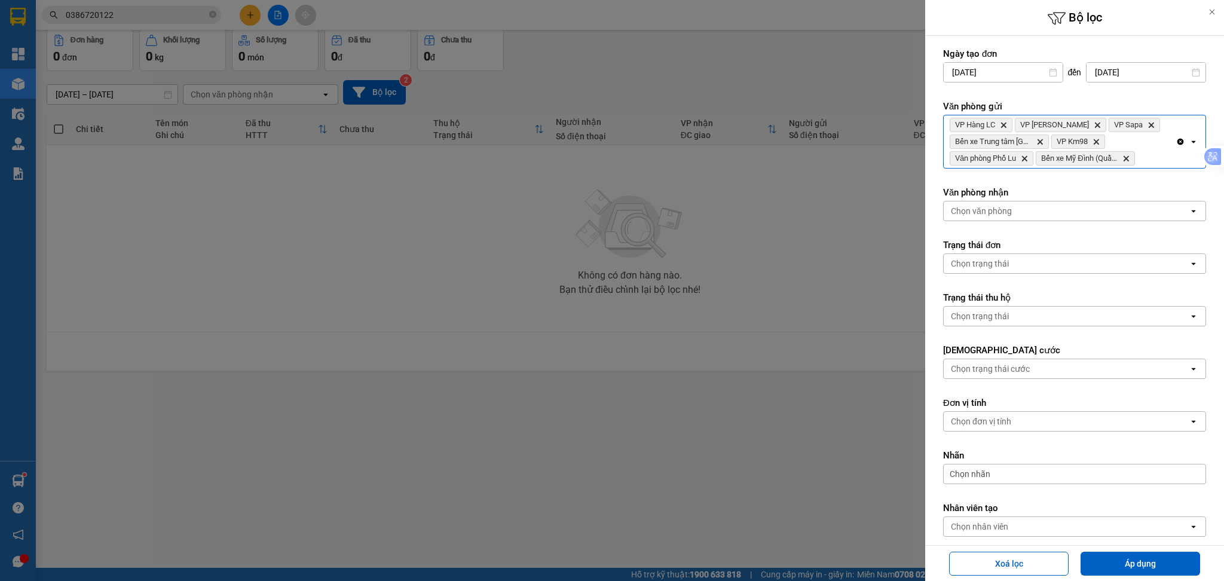
click at [1149, 153] on div "VP Hàng LC Delete VP Bảo Hà Delete VP Sapa Delete Bến xe Trung tâm Lào Cai Dele…" at bounding box center [1059, 141] width 232 height 53
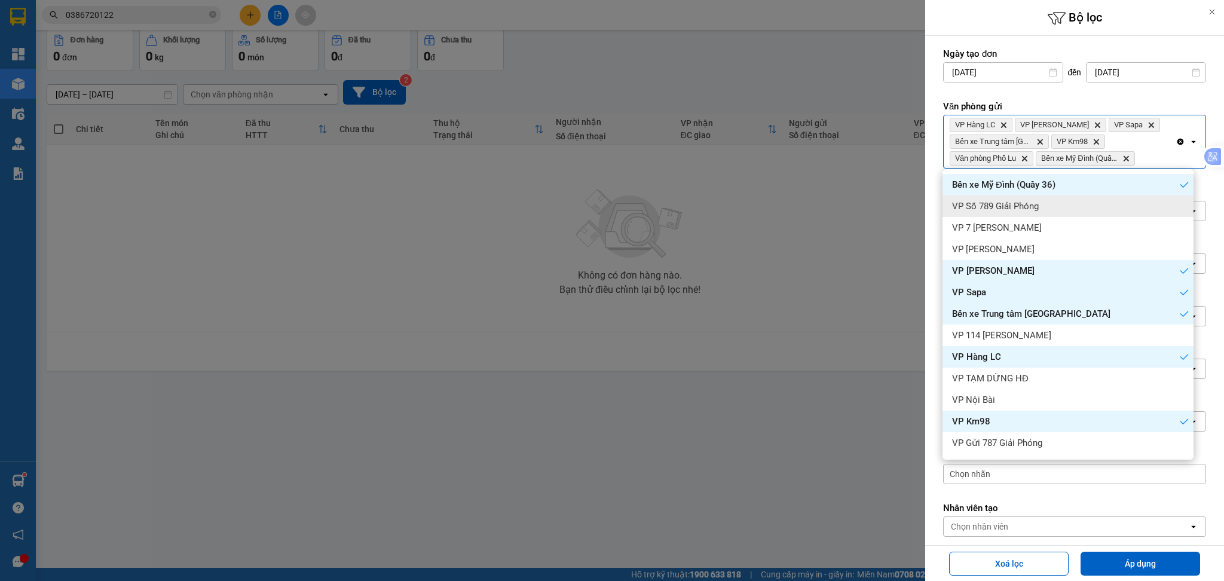
click at [1112, 212] on div "VP Số 789 Giải Phóng" at bounding box center [1067, 206] width 251 height 22
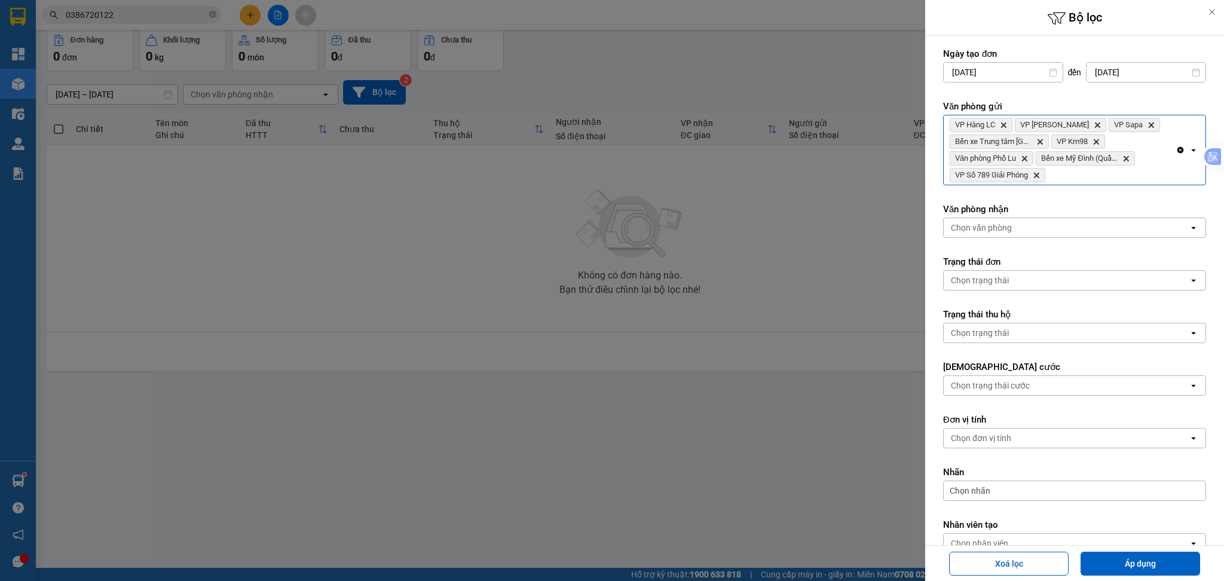
click at [1124, 174] on div "VP Hàng LC Delete VP Bảo Hà Delete VP Sapa Delete Bến xe Trung tâm Lào Cai Dele…" at bounding box center [1059, 149] width 232 height 69
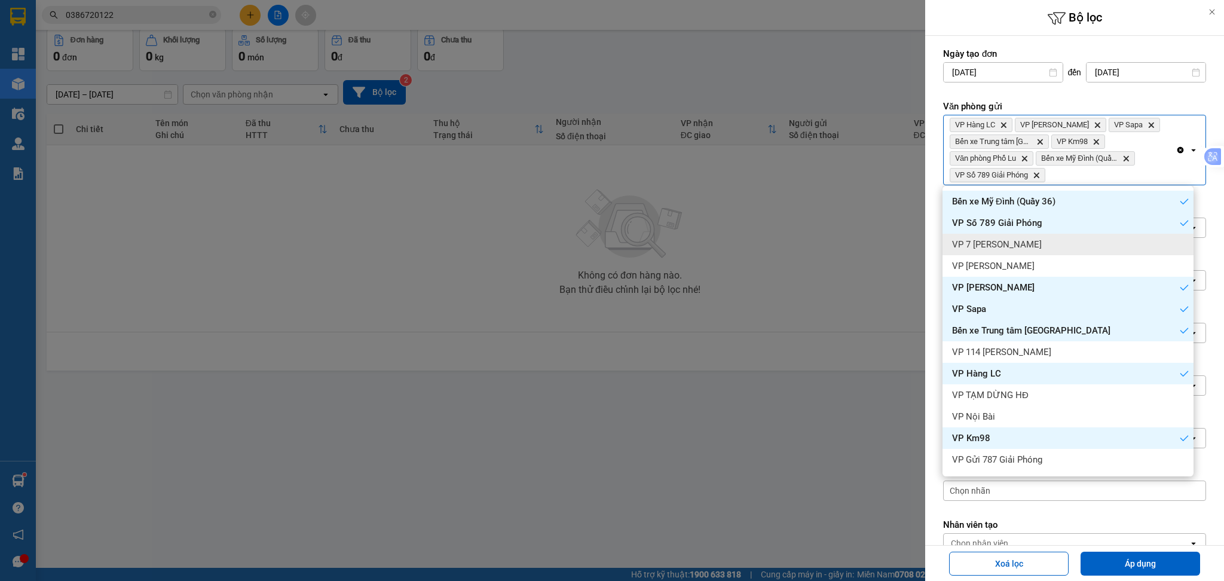
click at [1069, 243] on div "VP 7 [PERSON_NAME]" at bounding box center [1067, 245] width 251 height 22
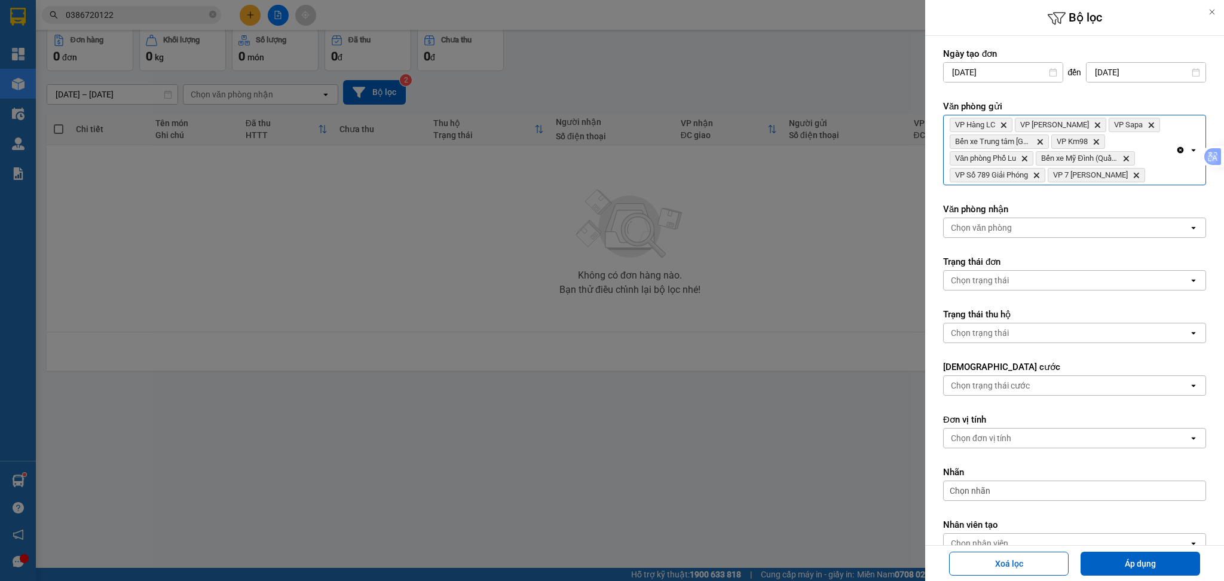
click at [1152, 175] on div "VP Hàng LC Delete VP [PERSON_NAME] Delete VP Sapa Delete Bến xe Trung tâm Lào C…" at bounding box center [1059, 149] width 232 height 69
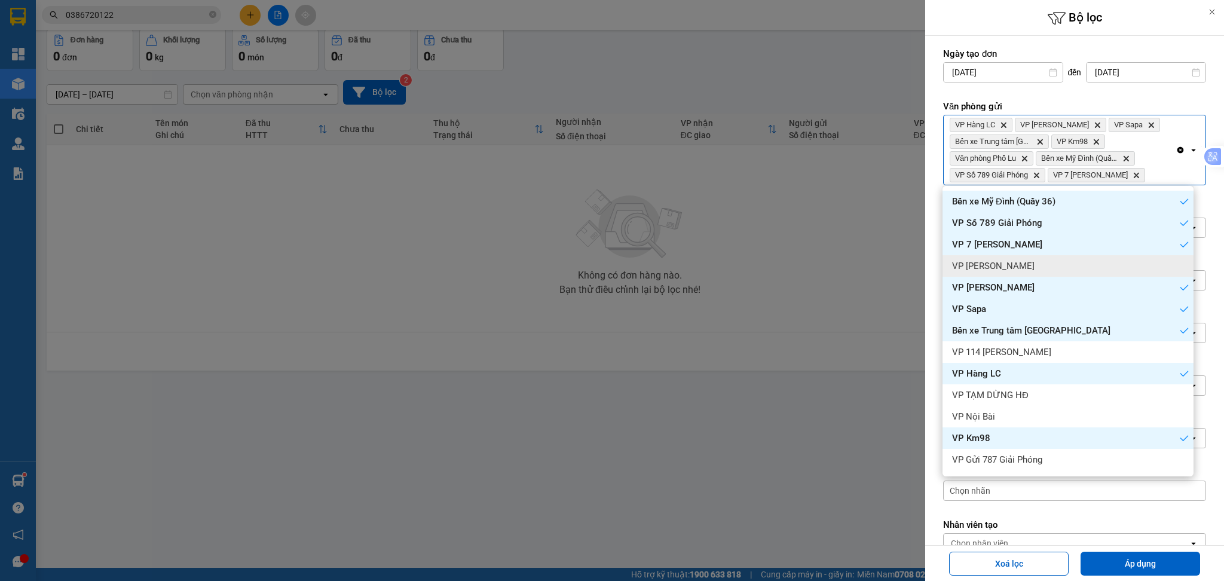
click at [1045, 260] on div "VP [PERSON_NAME]" at bounding box center [1067, 266] width 251 height 22
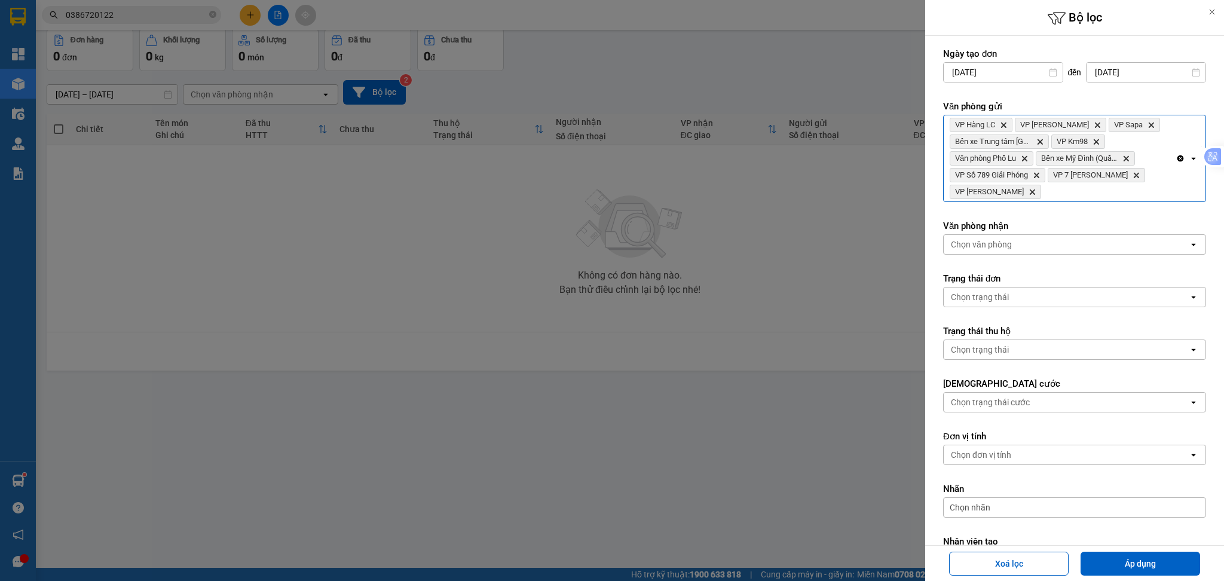
click at [1086, 186] on div "VP Hàng LC Delete VP [PERSON_NAME] Delete VP Sapa Delete Bến xe Trung tâm Lào C…" at bounding box center [1059, 158] width 232 height 86
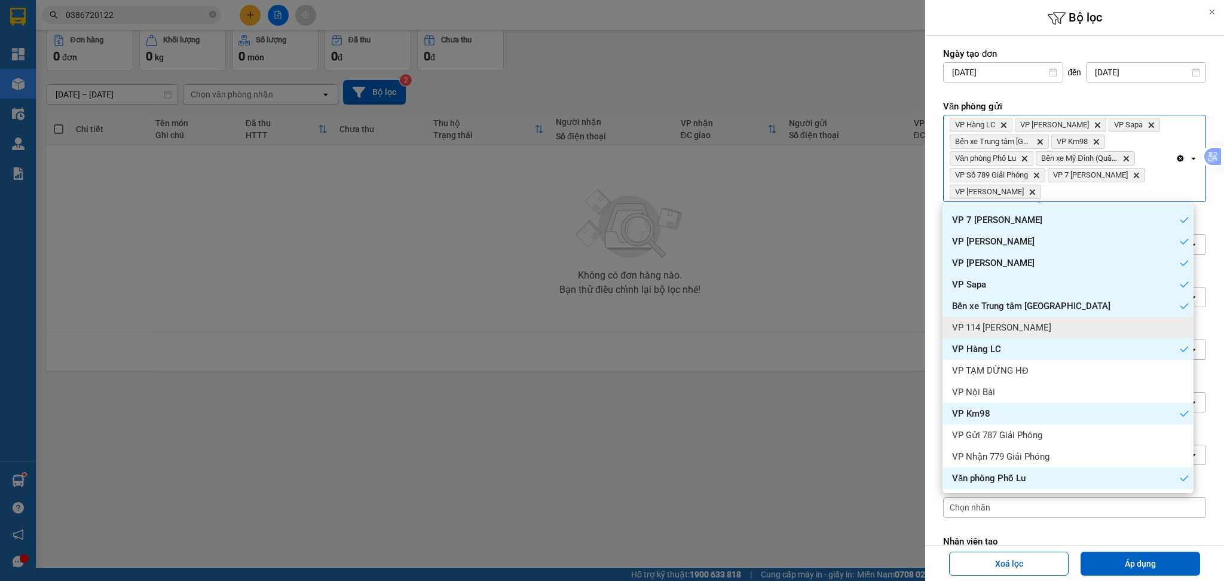
click at [1036, 320] on div "VP 114 [PERSON_NAME]" at bounding box center [1067, 328] width 251 height 22
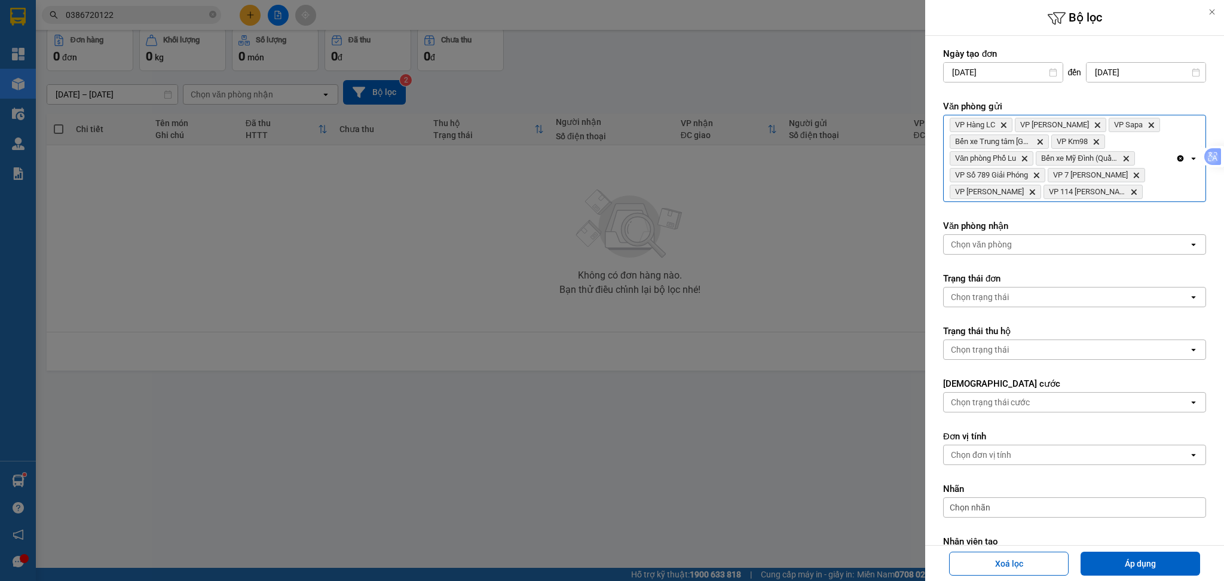
click at [1122, 190] on div "VP Hàng LC Delete VP [PERSON_NAME] Delete VP Sapa Delete Bến xe Trung tâm Lào C…" at bounding box center [1059, 158] width 232 height 86
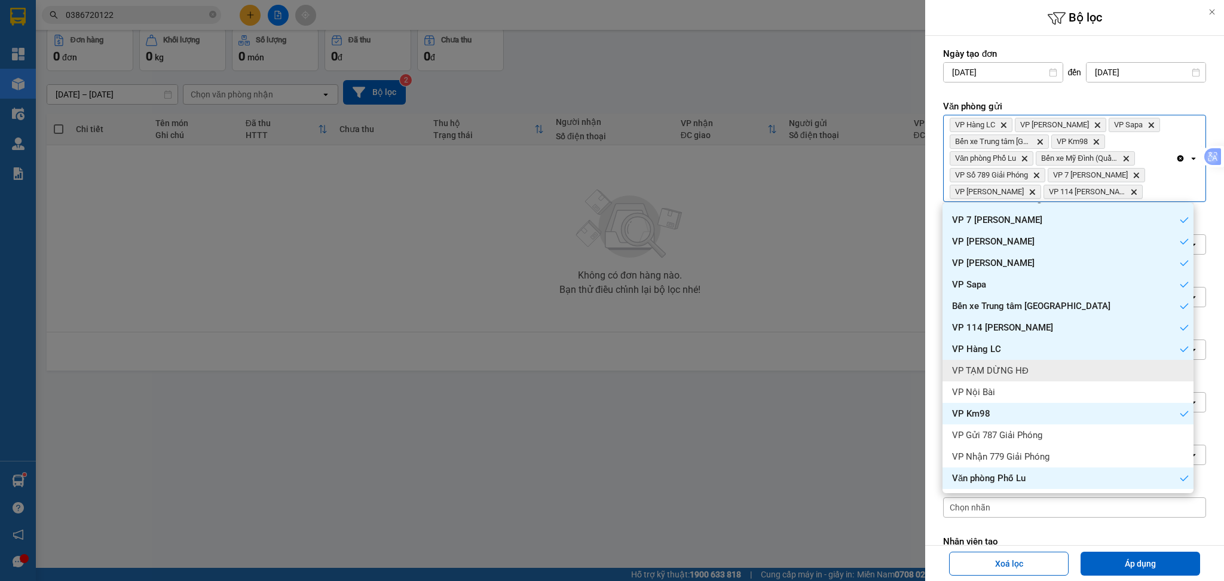
click at [1052, 360] on div "VP TẠM DỪNG HĐ" at bounding box center [1067, 371] width 251 height 22
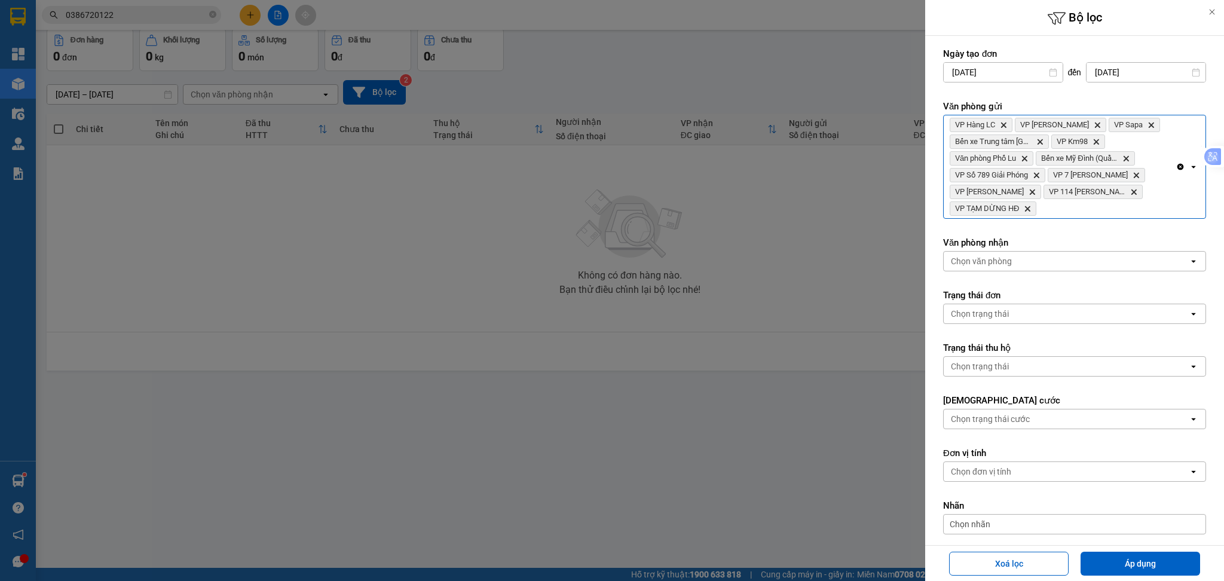
click at [1123, 210] on div "VP Hàng LC Delete VP [PERSON_NAME] Delete VP Sapa Delete Bến xe Trung tâm Lào C…" at bounding box center [1059, 166] width 232 height 103
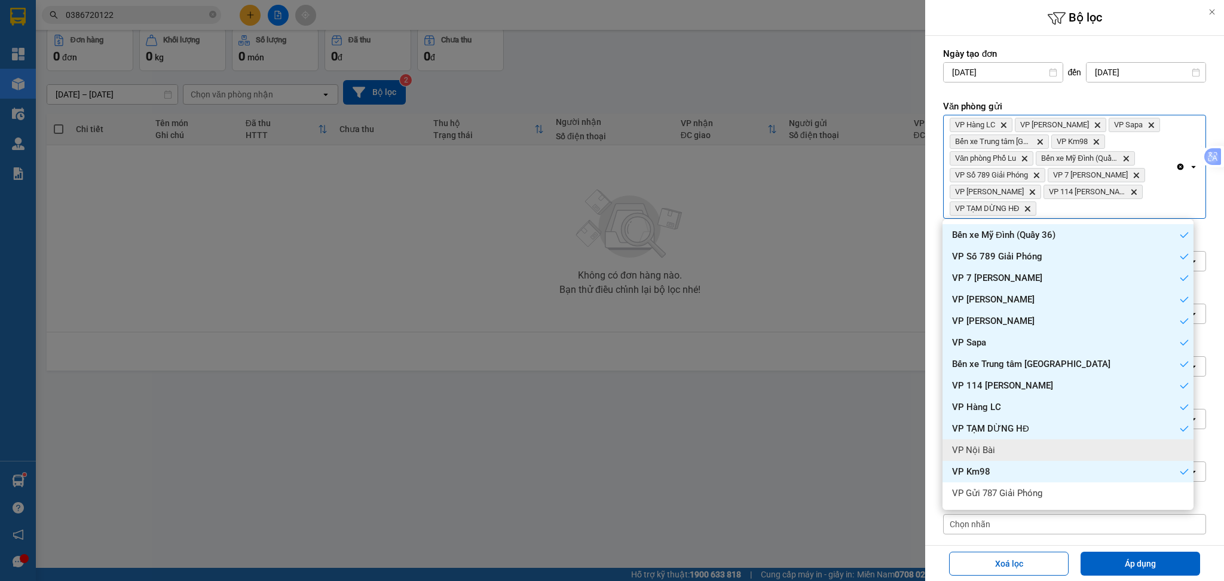
click at [1048, 447] on div "VP Nội Bài" at bounding box center [1067, 450] width 251 height 22
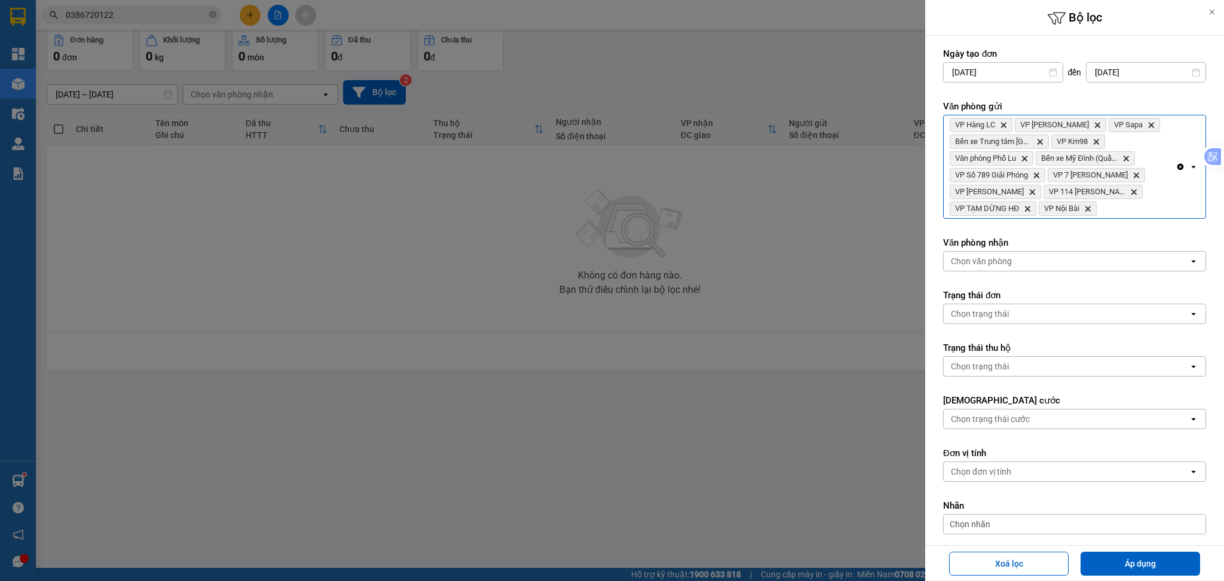
click at [1131, 210] on div "VP Hàng LC Delete VP [PERSON_NAME] Delete VP Sapa Delete Bến xe Trung tâm Lào C…" at bounding box center [1059, 166] width 232 height 103
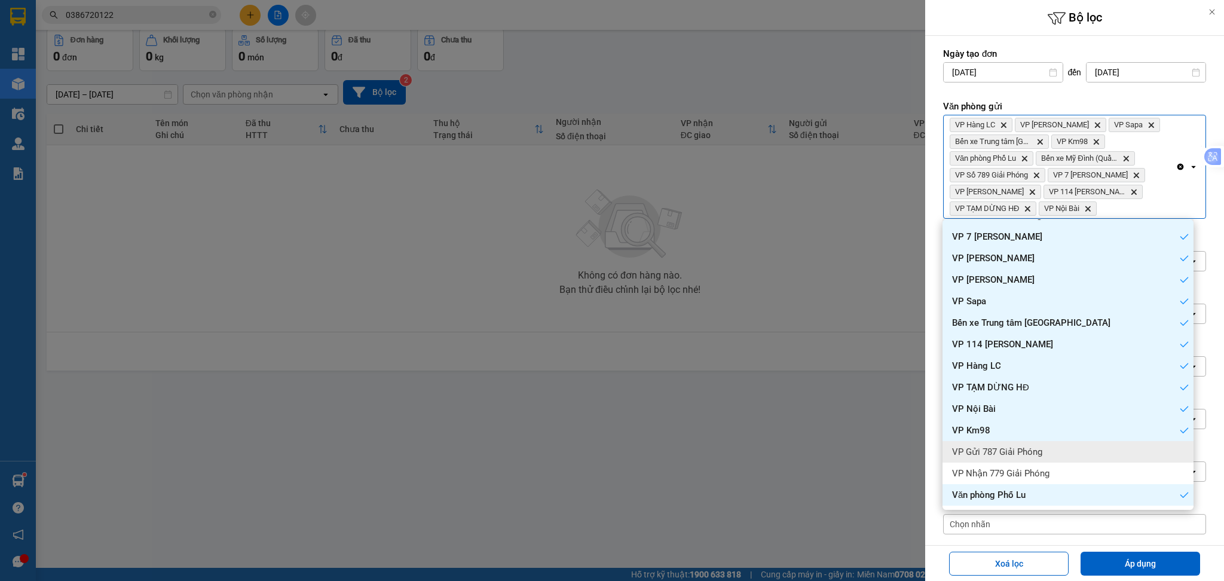
click at [1074, 447] on div "VP Gửi 787 Giải Phóng" at bounding box center [1067, 452] width 251 height 22
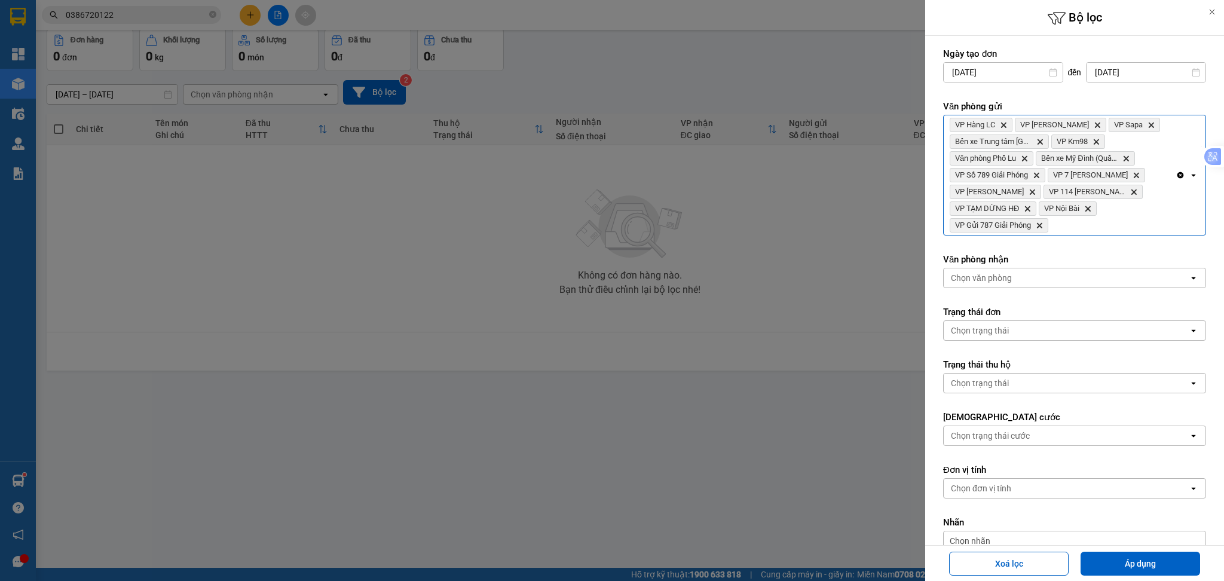
click at [1143, 209] on div "VP Hàng LC Delete VP [PERSON_NAME] Delete VP Sapa Delete Bến xe Trung tâm Lào C…" at bounding box center [1059, 174] width 232 height 119
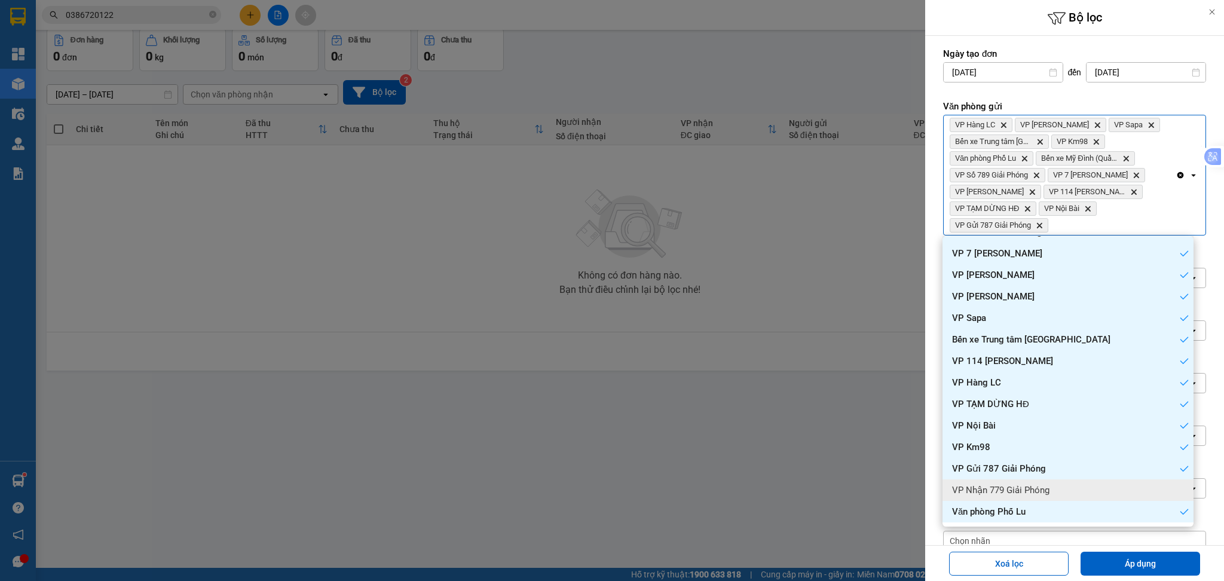
click at [1083, 491] on div "VP Nhận 779 Giải Phóng" at bounding box center [1067, 490] width 251 height 22
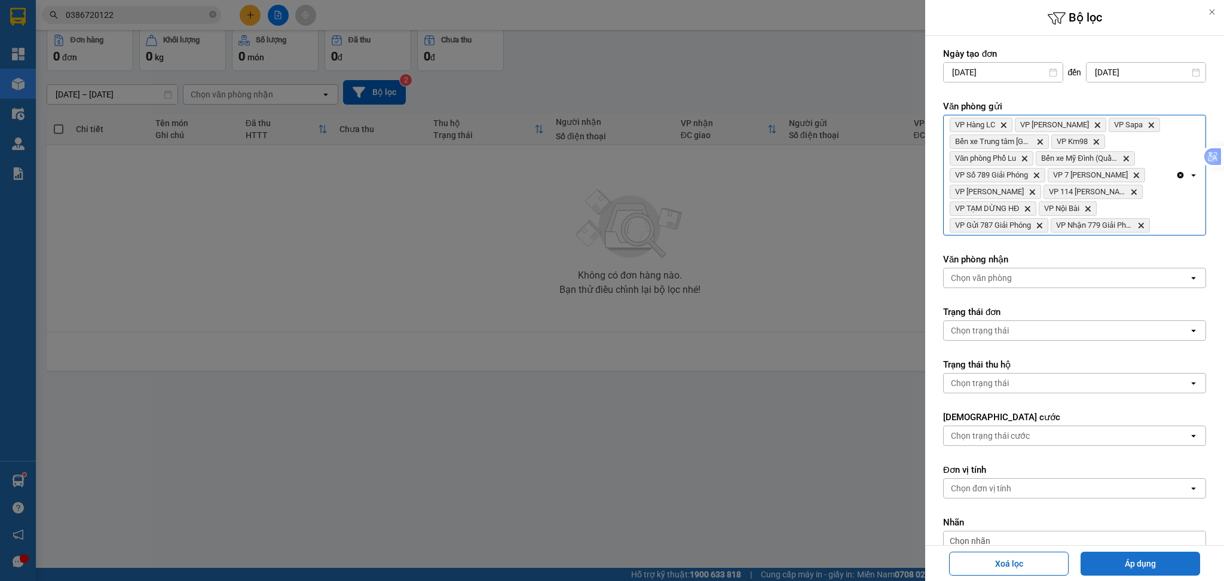
click at [1129, 559] on button "Áp dụng" at bounding box center [1139, 563] width 119 height 24
